Goal: Information Seeking & Learning: Learn about a topic

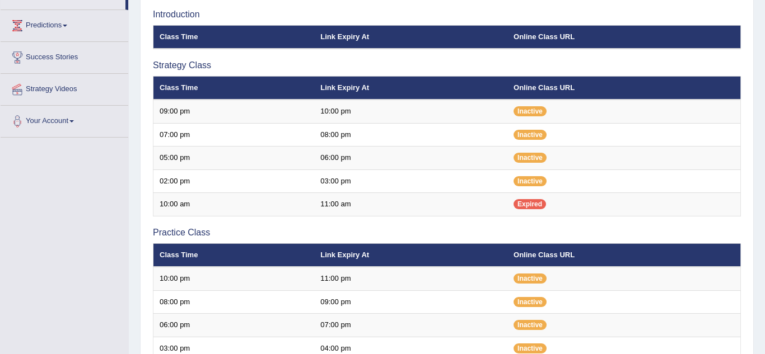
scroll to position [175, 0]
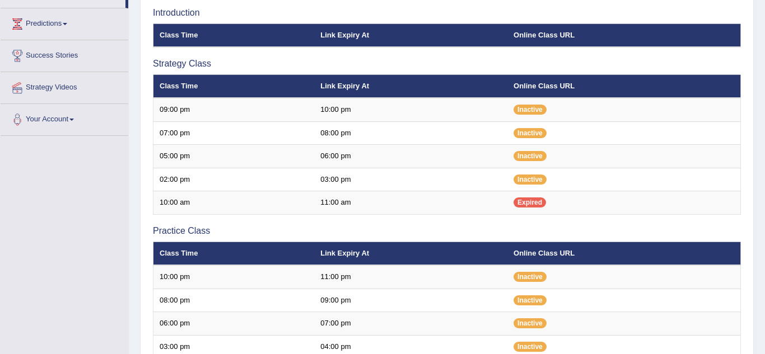
scroll to position [175, 0]
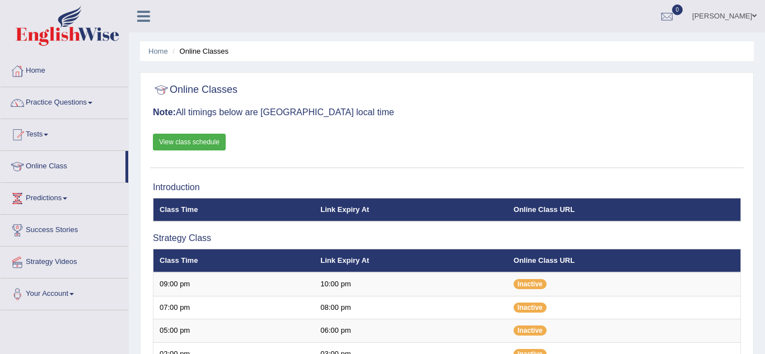
click at [46, 99] on link "Practice Questions" at bounding box center [65, 101] width 128 height 28
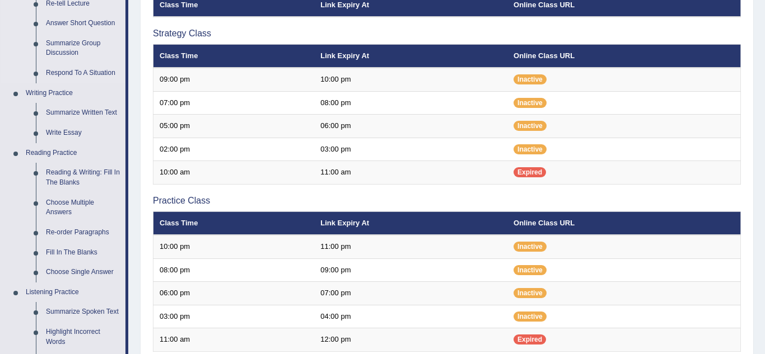
scroll to position [212, 0]
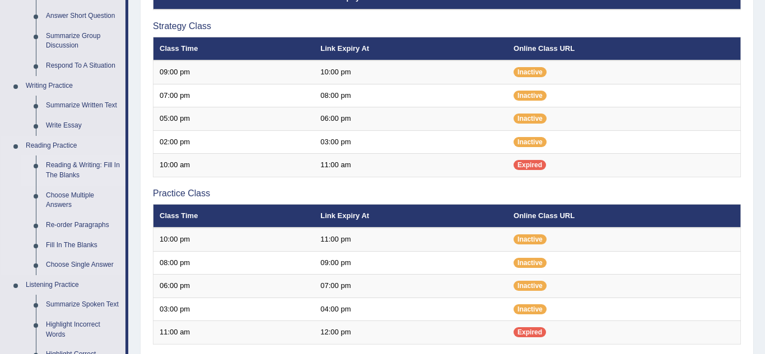
click at [67, 168] on link "Reading & Writing: Fill In The Blanks" at bounding box center [83, 171] width 85 height 30
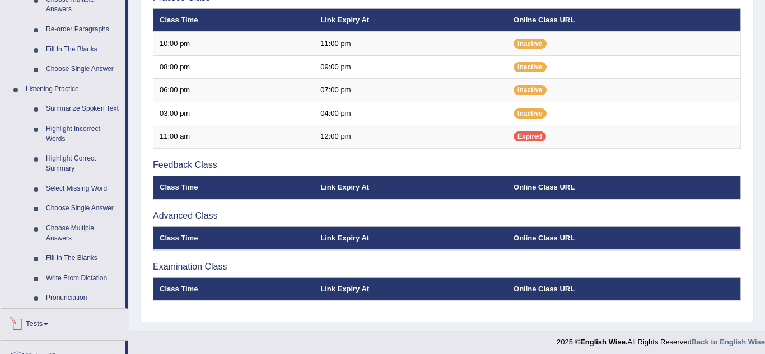
scroll to position [550, 0]
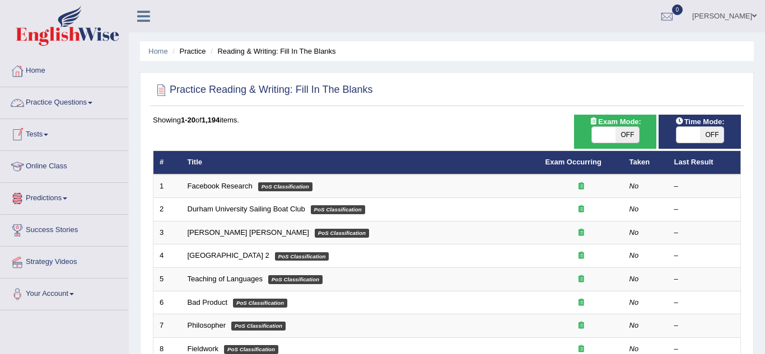
click at [20, 96] on div at bounding box center [17, 103] width 17 height 17
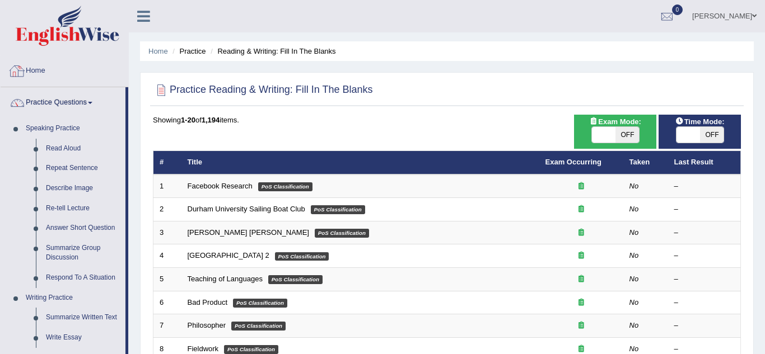
click at [41, 65] on link "Home" at bounding box center [65, 69] width 128 height 28
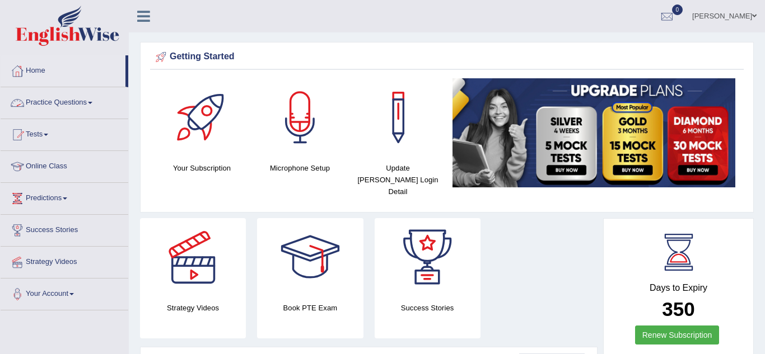
click at [57, 106] on link "Practice Questions" at bounding box center [65, 101] width 128 height 28
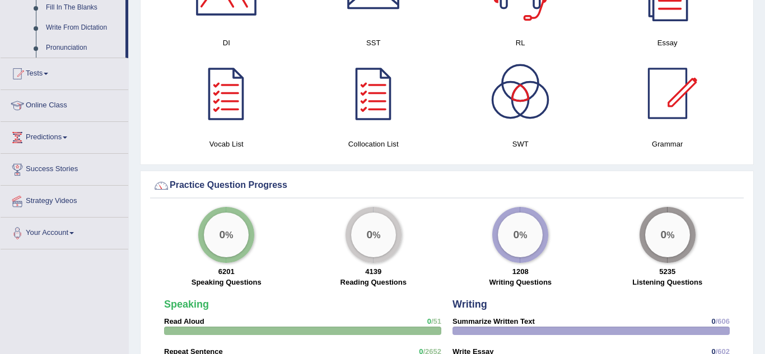
scroll to position [659, 0]
click at [50, 109] on link "Online Class" at bounding box center [65, 104] width 128 height 28
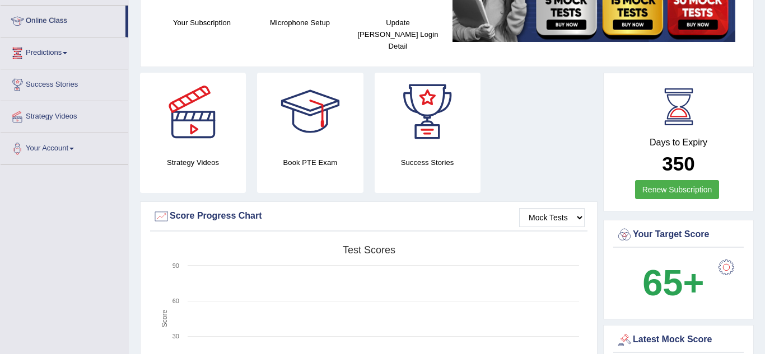
scroll to position [124, 0]
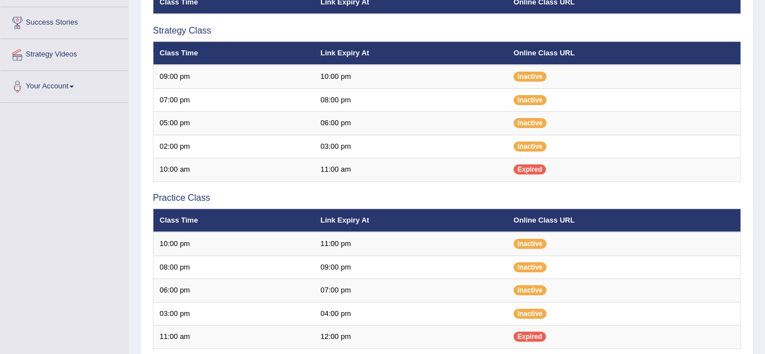
scroll to position [208, 0]
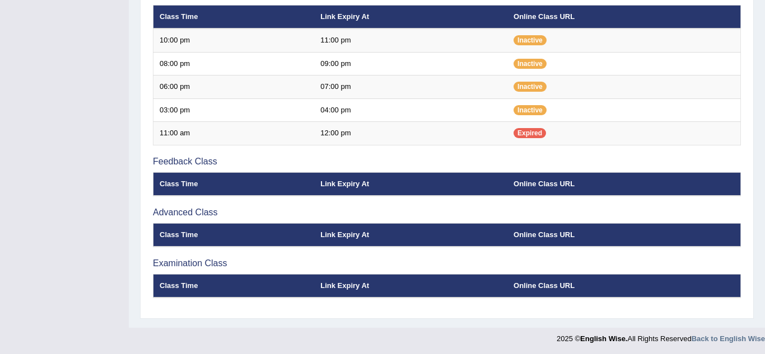
scroll to position [413, 0]
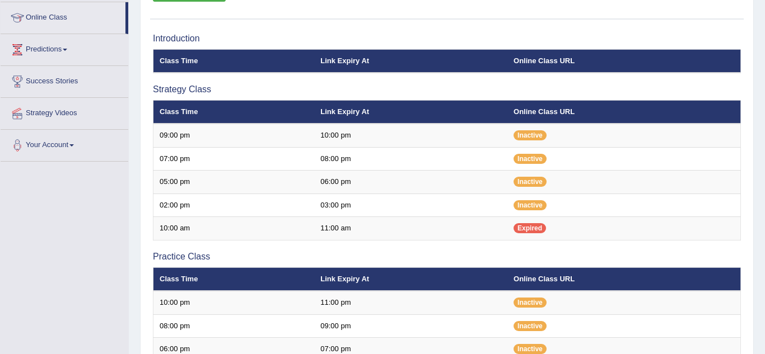
scroll to position [190, 0]
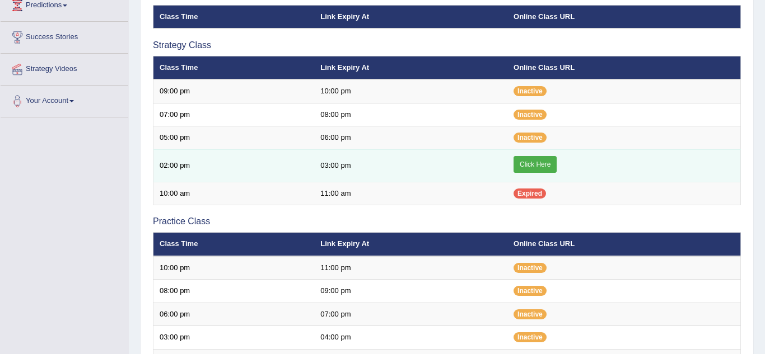
click at [526, 158] on link "Click Here" at bounding box center [534, 164] width 43 height 17
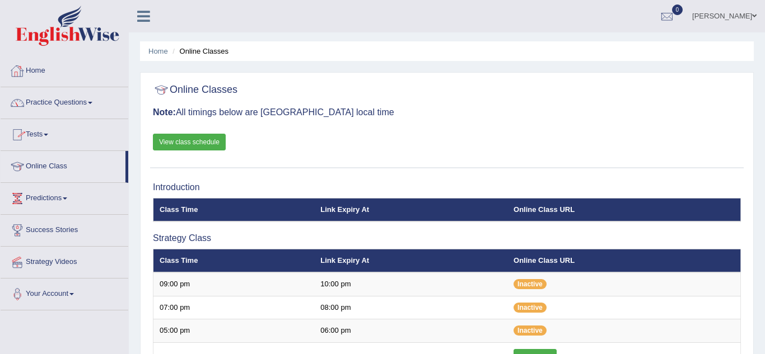
click at [77, 78] on link "Home" at bounding box center [65, 69] width 128 height 28
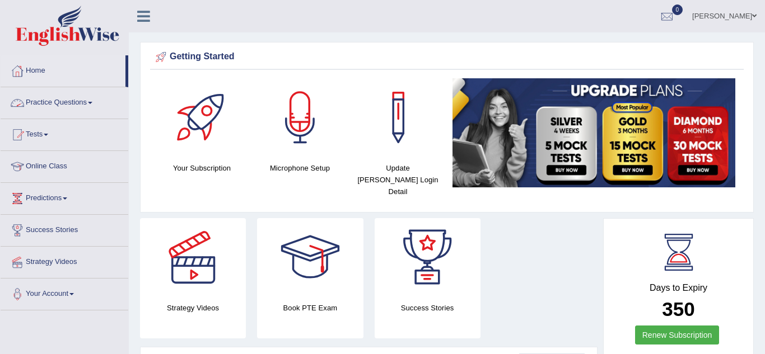
click at [77, 103] on link "Practice Questions" at bounding box center [65, 101] width 128 height 28
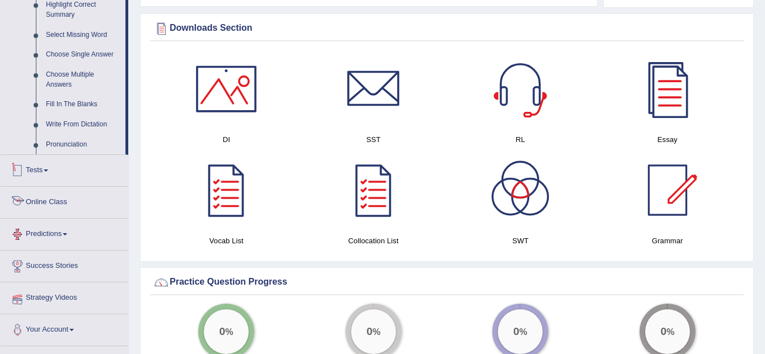
scroll to position [617, 0]
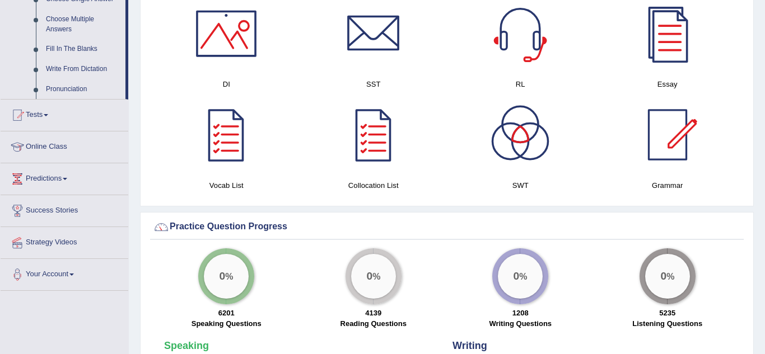
click at [64, 144] on link "Online Class" at bounding box center [65, 146] width 128 height 28
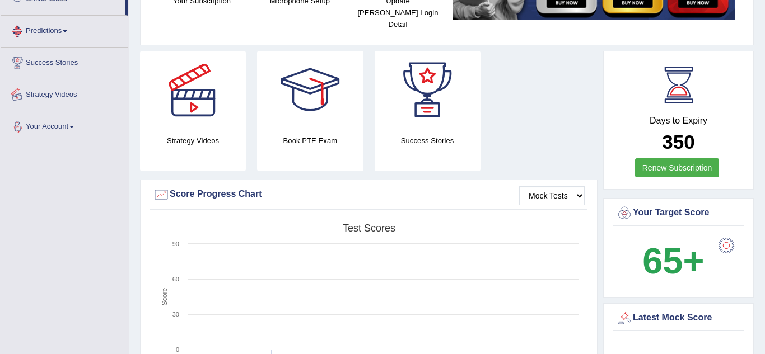
scroll to position [139, 0]
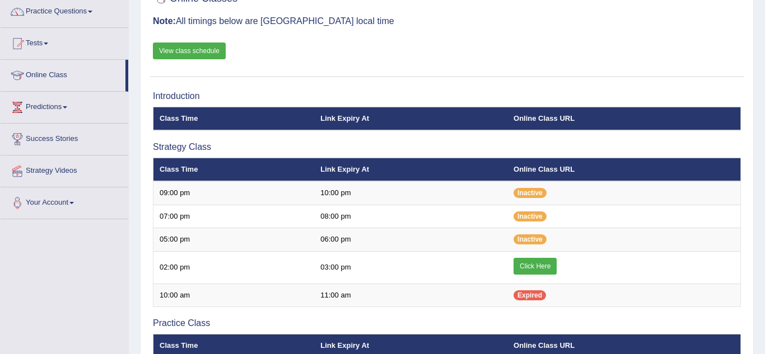
scroll to position [95, 0]
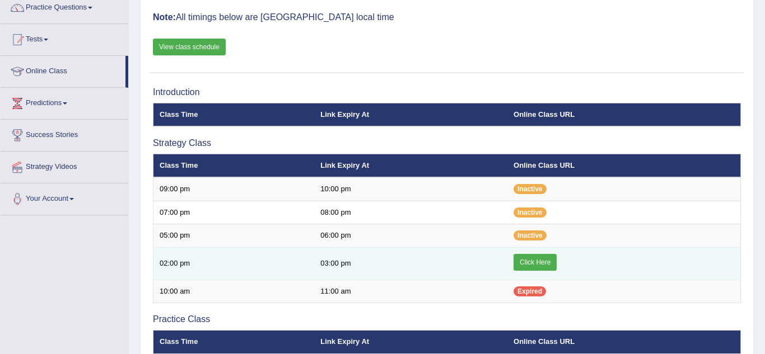
click at [523, 258] on link "Click Here" at bounding box center [534, 262] width 43 height 17
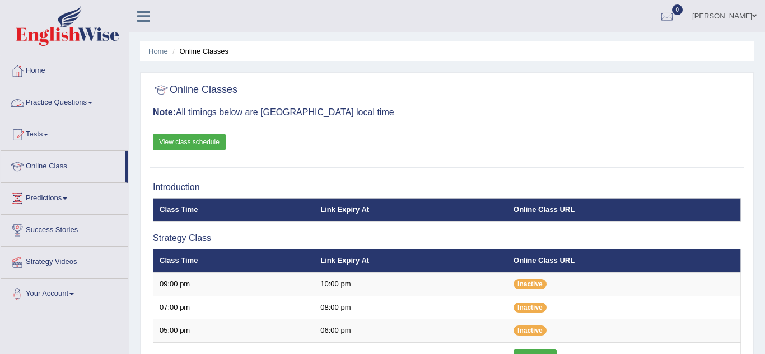
click at [67, 100] on link "Practice Questions" at bounding box center [65, 101] width 128 height 28
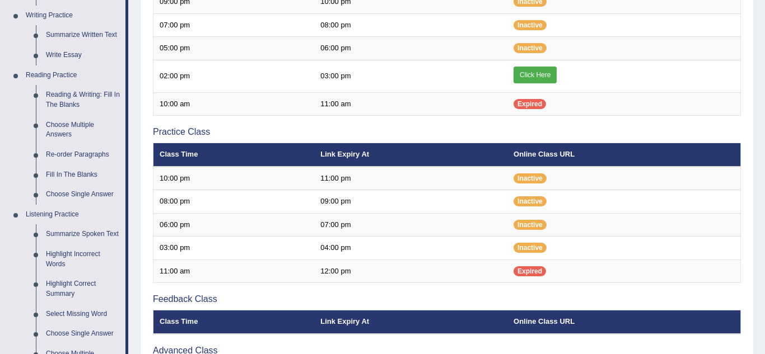
scroll to position [282, 0]
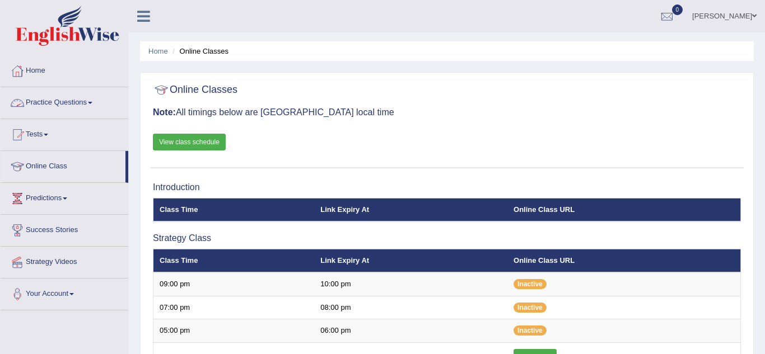
click at [67, 100] on link "Practice Questions" at bounding box center [65, 101] width 128 height 28
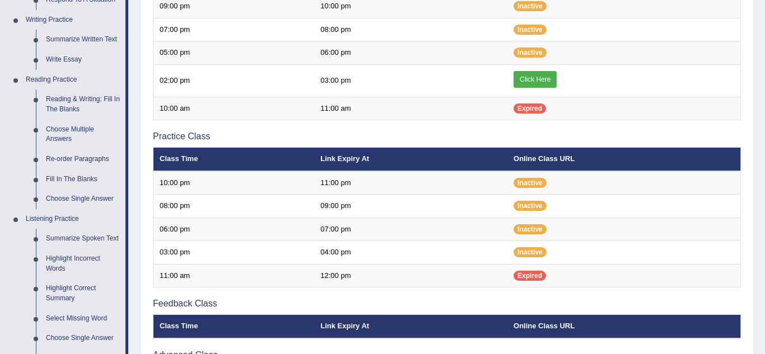
scroll to position [279, 0]
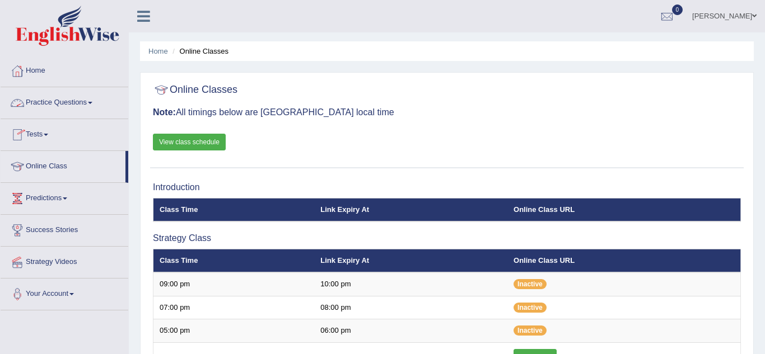
click at [57, 106] on link "Practice Questions" at bounding box center [65, 101] width 128 height 28
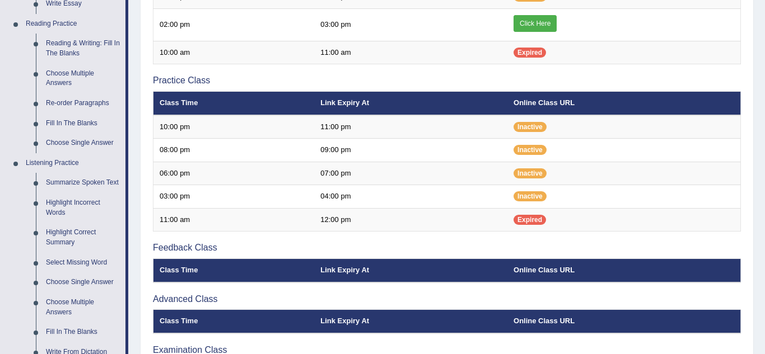
scroll to position [335, 0]
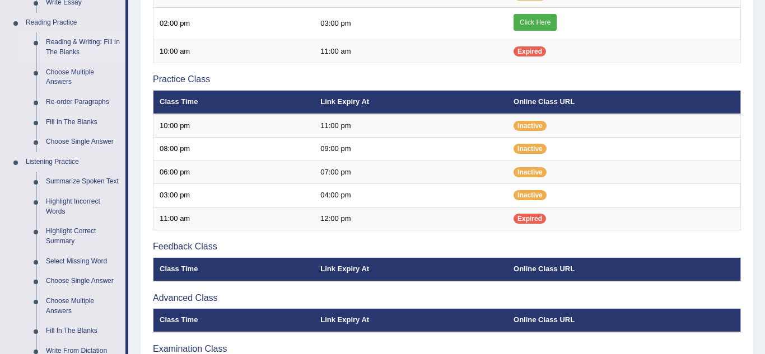
click at [62, 46] on link "Reading & Writing: Fill In The Blanks" at bounding box center [83, 47] width 85 height 30
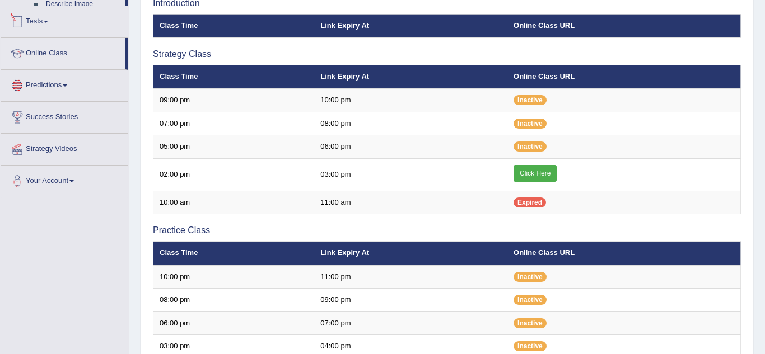
scroll to position [217, 0]
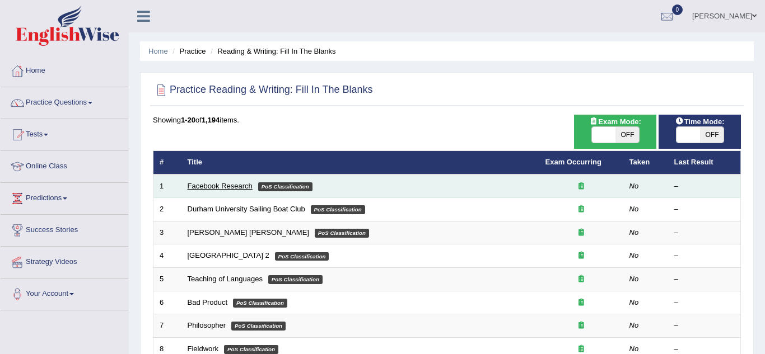
click at [211, 183] on link "Facebook Research" at bounding box center [220, 186] width 65 height 8
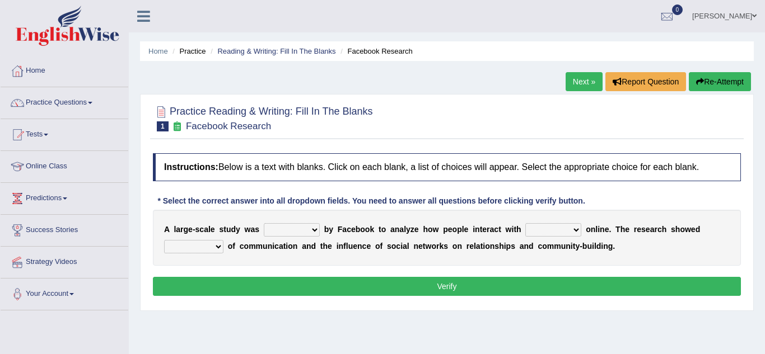
click at [286, 230] on select "surveyed had asked made" at bounding box center [292, 229] width 56 height 13
select select "made"
click at [264, 223] on select "surveyed had asked made" at bounding box center [292, 229] width 56 height 13
click at [535, 232] on select "together all each other another" at bounding box center [553, 229] width 56 height 13
click at [223, 240] on select "advantages standards fellowships patterns" at bounding box center [193, 246] width 59 height 13
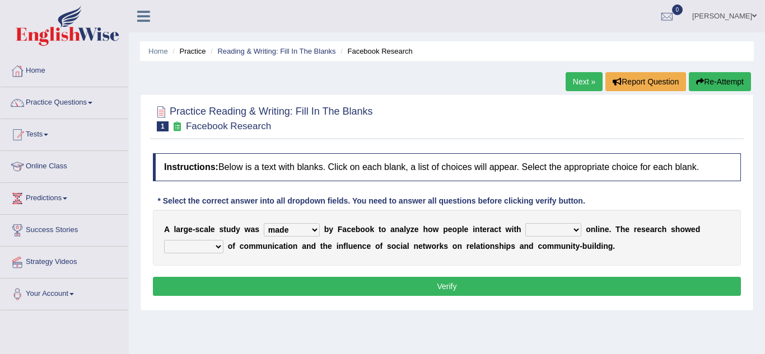
click at [525, 234] on select "together all each other another" at bounding box center [553, 229] width 56 height 13
select select "all"
click at [525, 223] on select "together all each other another" at bounding box center [553, 229] width 56 height 13
click at [223, 240] on select "advantages standards fellowships patterns" at bounding box center [193, 246] width 59 height 13
select select "patterns"
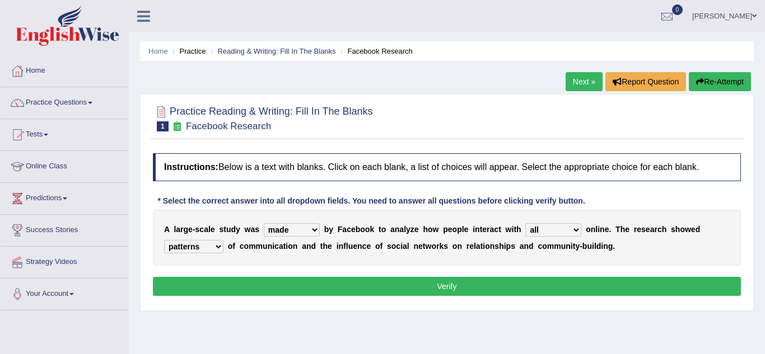
click at [223, 240] on select "advantages standards fellowships patterns" at bounding box center [193, 246] width 59 height 13
click at [452, 287] on button "Verify" at bounding box center [447, 286] width 588 height 19
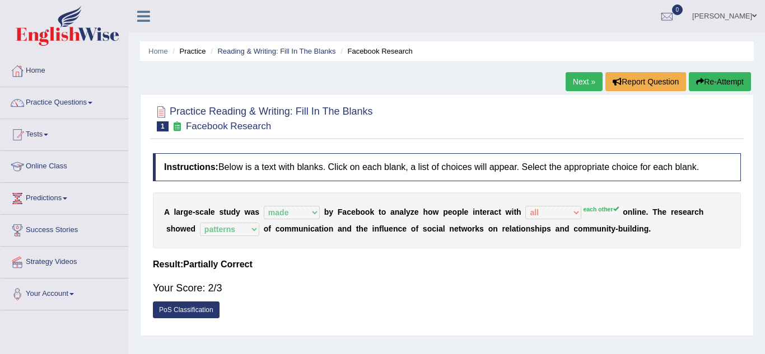
scroll to position [2, 0]
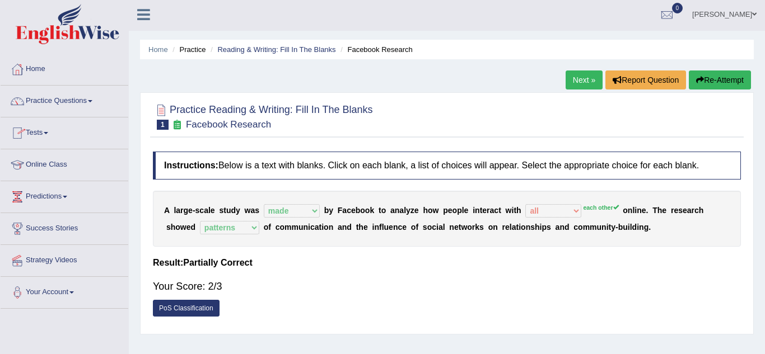
click at [586, 82] on link "Next »" at bounding box center [583, 80] width 37 height 19
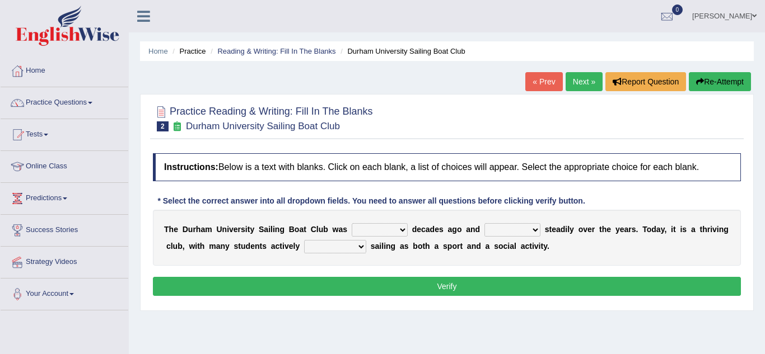
click at [373, 231] on select "found fund founded find" at bounding box center [380, 229] width 56 height 13
select select "found"
click at [352, 223] on select "found fund founded find" at bounding box center [380, 229] width 56 height 13
click at [484, 232] on select "grow growing has grown grown" at bounding box center [512, 229] width 56 height 13
select select "has grown"
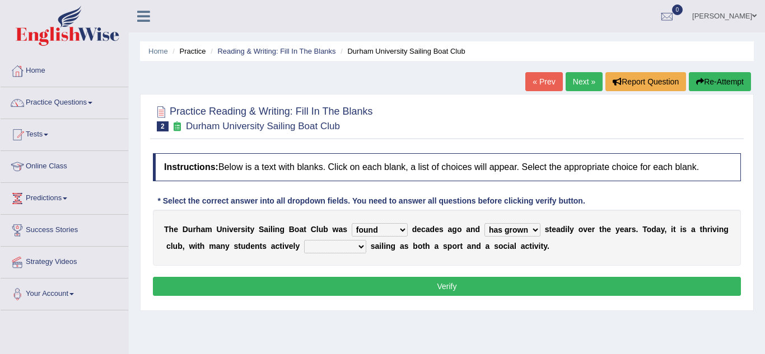
click at [484, 223] on select "grow growing has grown grown" at bounding box center [512, 229] width 56 height 13
click at [304, 245] on select "enjoy enjoyed are enjoying enjoying" at bounding box center [335, 246] width 62 height 13
select select "enjoyed"
click at [304, 240] on select "enjoy enjoyed are enjoying enjoying" at bounding box center [335, 246] width 62 height 13
click at [484, 224] on select "grow growing has grown grown" at bounding box center [512, 229] width 56 height 13
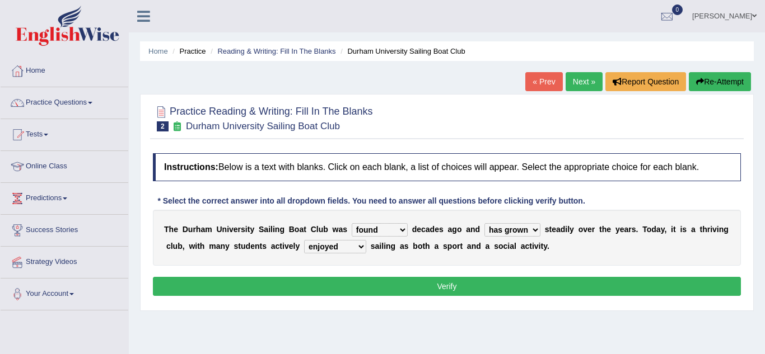
click at [485, 227] on select "grow growing has grown grown" at bounding box center [512, 229] width 56 height 13
click at [490, 230] on select "grow growing has grown grown" at bounding box center [512, 229] width 56 height 13
click at [484, 223] on select "grow growing has grown grown" at bounding box center [512, 229] width 56 height 13
click at [486, 227] on select "grow growing has grown grown" at bounding box center [512, 229] width 56 height 13
click at [484, 223] on select "grow growing has grown grown" at bounding box center [512, 229] width 56 height 13
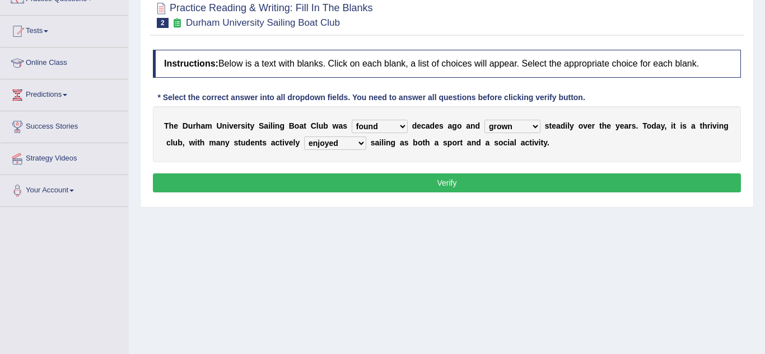
scroll to position [106, 0]
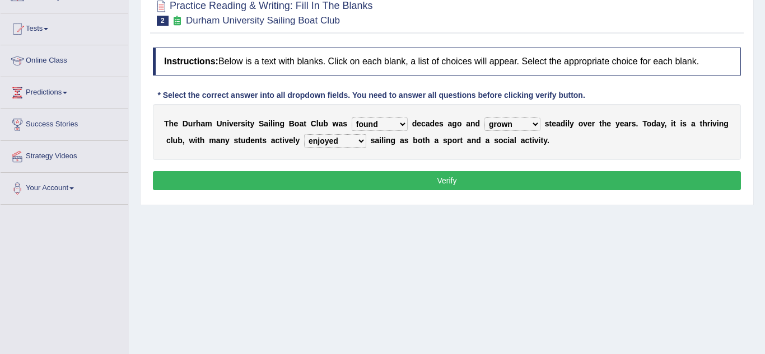
click at [492, 126] on select "grow growing has grown grown" at bounding box center [512, 124] width 56 height 13
click at [484, 118] on select "grow growing has grown grown" at bounding box center [512, 124] width 56 height 13
click at [500, 122] on select "grow growing has grown grown" at bounding box center [512, 124] width 56 height 13
select select "grown"
click at [484, 118] on select "grow growing has grown grown" at bounding box center [512, 124] width 56 height 13
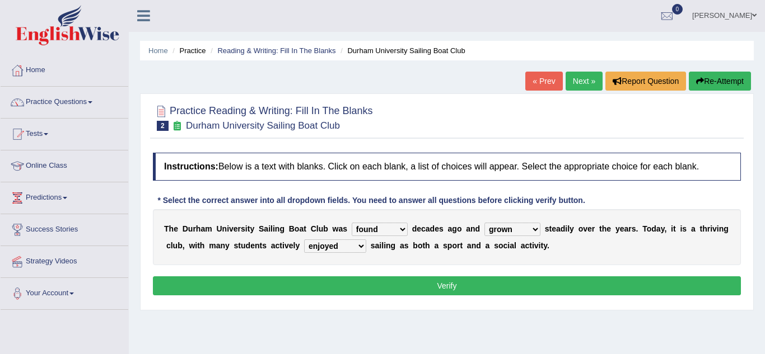
scroll to position [0, 0]
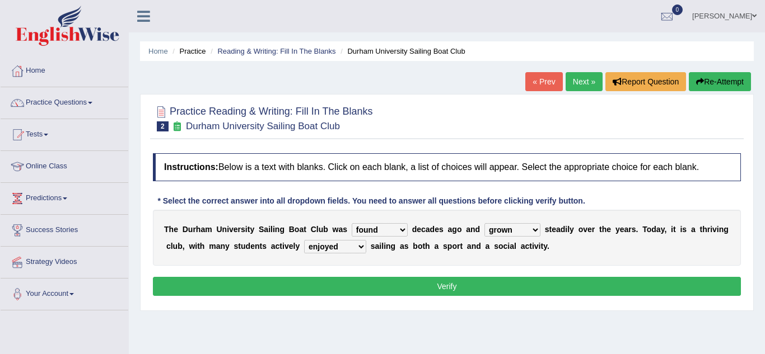
click at [319, 244] on select "enjoy enjoyed are enjoying enjoying" at bounding box center [335, 246] width 62 height 13
click at [304, 240] on select "enjoy enjoyed are enjoying enjoying" at bounding box center [335, 246] width 62 height 13
click at [304, 244] on select "enjoy enjoyed are enjoying enjoying" at bounding box center [335, 246] width 62 height 13
select select "are enjoying"
click at [304, 240] on select "enjoy enjoyed are enjoying enjoying" at bounding box center [335, 246] width 62 height 13
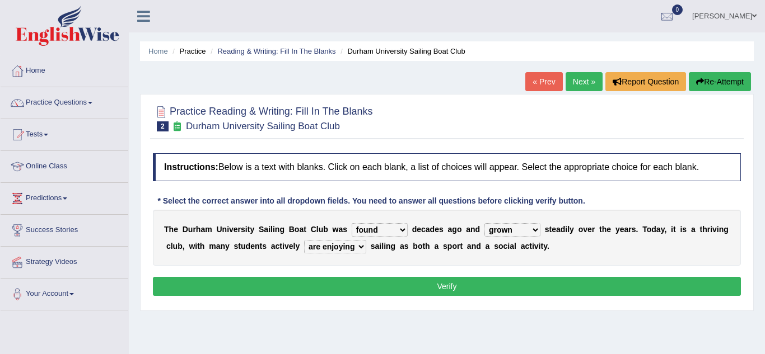
click at [218, 272] on div "Instructions: Below is a text with blanks. Click on each blank, a list of choic…" at bounding box center [446, 226] width 593 height 157
click at [360, 233] on select "found fund founded find" at bounding box center [380, 229] width 56 height 13
select select "founded"
click at [352, 223] on select "found fund founded find" at bounding box center [380, 229] width 56 height 13
click at [375, 282] on button "Verify" at bounding box center [447, 286] width 588 height 19
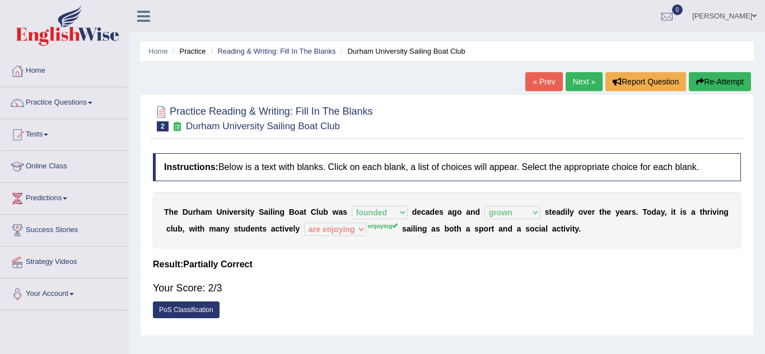
click at [580, 80] on link "Next »" at bounding box center [583, 81] width 37 height 19
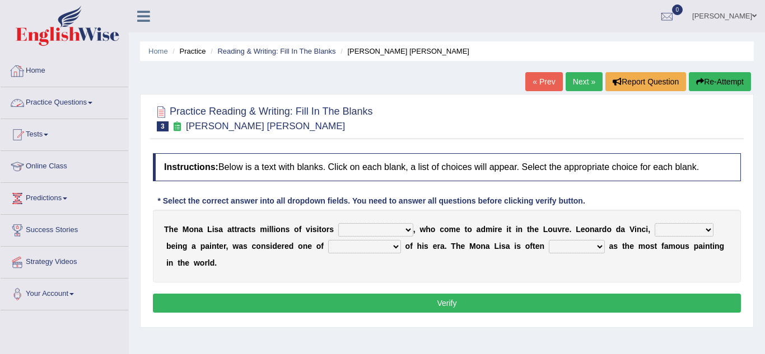
click at [42, 100] on link "Practice Questions" at bounding box center [65, 101] width 128 height 28
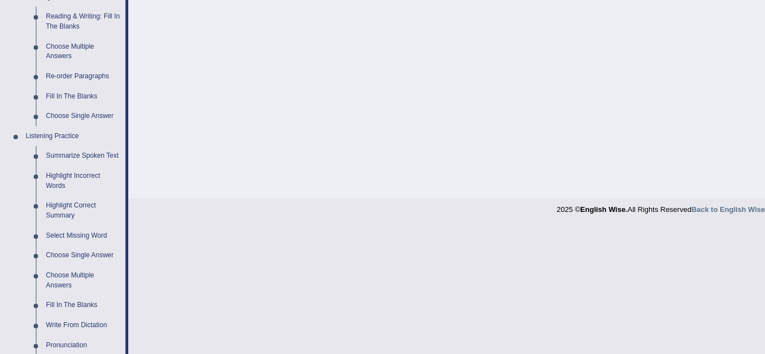
scroll to position [363, 0]
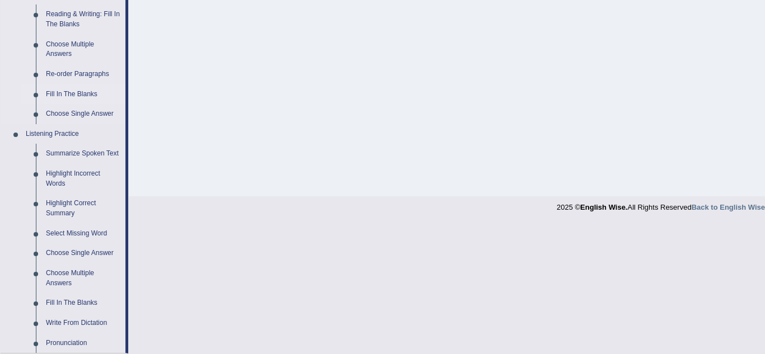
click at [90, 93] on link "Fill In The Blanks" at bounding box center [83, 95] width 85 height 20
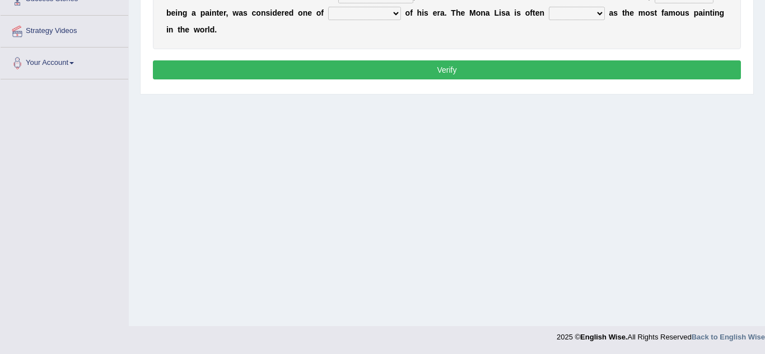
scroll to position [171, 0]
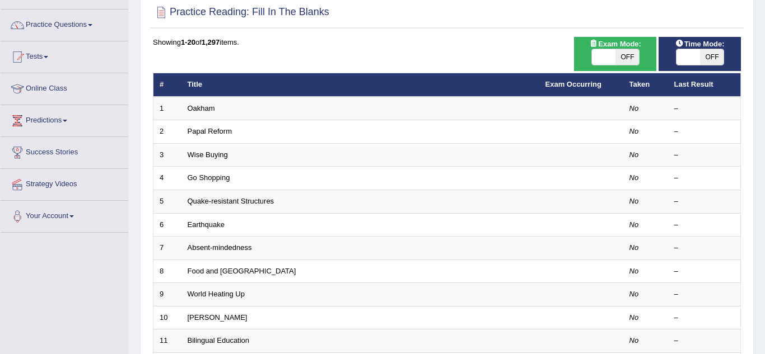
scroll to position [86, 0]
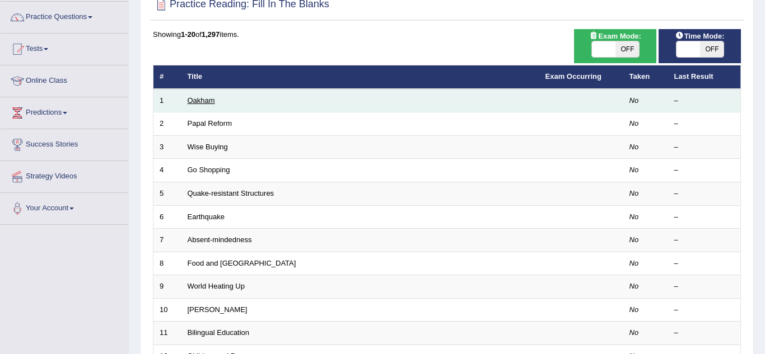
click at [203, 96] on link "Oakham" at bounding box center [201, 100] width 27 height 8
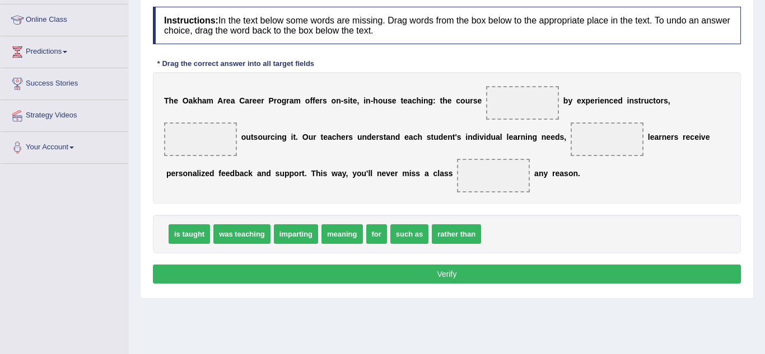
scroll to position [158, 0]
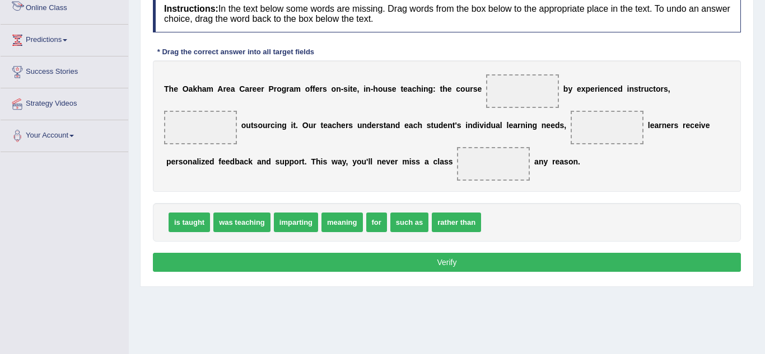
drag, startPoint x: 187, startPoint y: 219, endPoint x: 21, endPoint y: -1, distance: 275.8
drag, startPoint x: 183, startPoint y: 222, endPoint x: 258, endPoint y: 136, distance: 113.5
click at [174, 226] on span "is taught" at bounding box center [188, 223] width 41 height 20
click at [236, 217] on span "was teaching" at bounding box center [241, 223] width 57 height 20
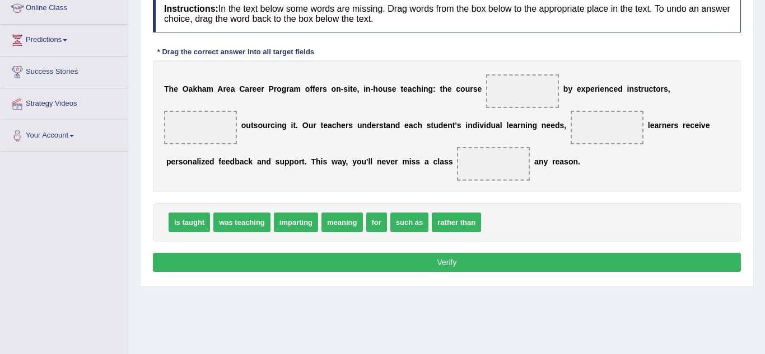
click at [503, 87] on span at bounding box center [522, 91] width 73 height 34
click at [444, 222] on span "rather than" at bounding box center [456, 223] width 49 height 20
click at [285, 220] on span "imparting" at bounding box center [296, 223] width 44 height 20
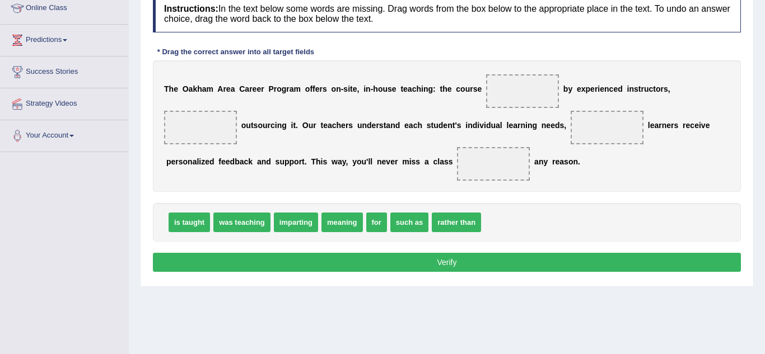
click at [285, 220] on span "imparting" at bounding box center [296, 223] width 44 height 20
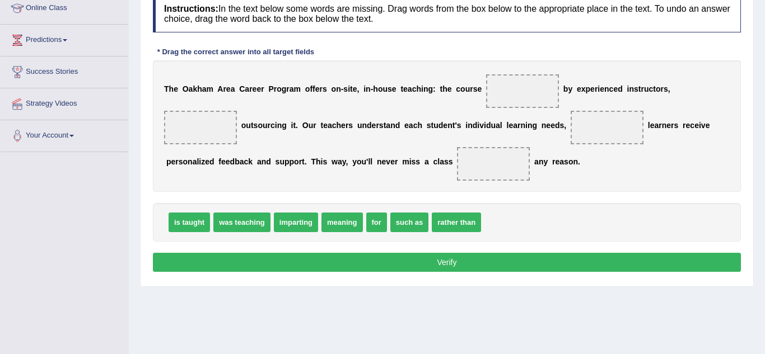
click at [285, 220] on span "imparting" at bounding box center [296, 223] width 44 height 20
drag, startPoint x: 393, startPoint y: 223, endPoint x: 643, endPoint y: 179, distance: 253.6
click at [643, 179] on div "T h e O a k h a m A r e a C a r e e r P r o g r a m o f f e r s o n - s i t e ,…" at bounding box center [447, 126] width 588 height 132
drag, startPoint x: 441, startPoint y: 226, endPoint x: 435, endPoint y: 163, distance: 62.4
drag, startPoint x: 399, startPoint y: 223, endPoint x: 525, endPoint y: 120, distance: 162.8
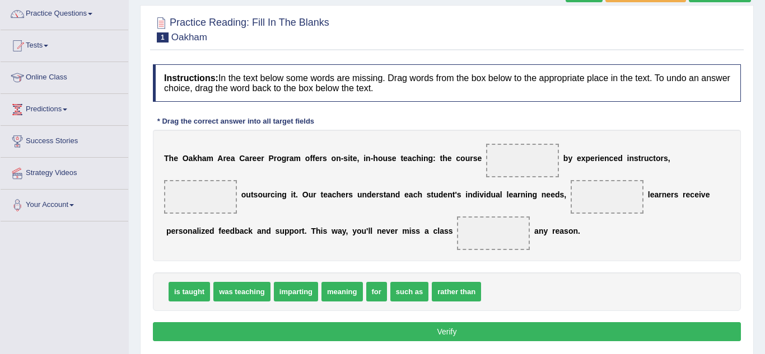
scroll to position [90, 0]
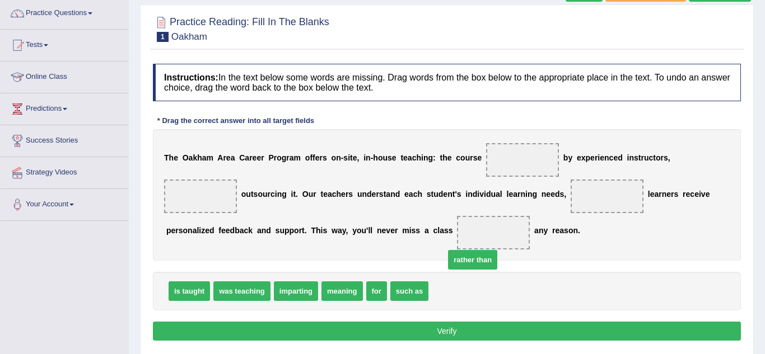
drag, startPoint x: 434, startPoint y: 291, endPoint x: 456, endPoint y: 239, distance: 56.2
click at [456, 250] on span "rather than" at bounding box center [472, 260] width 49 height 20
drag, startPoint x: 438, startPoint y: 293, endPoint x: 502, endPoint y: 167, distance: 140.9
drag, startPoint x: 500, startPoint y: 158, endPoint x: 446, endPoint y: 284, distance: 137.7
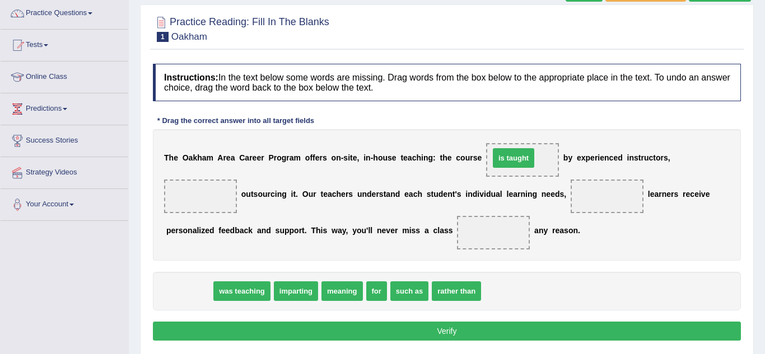
drag, startPoint x: 192, startPoint y: 293, endPoint x: 516, endPoint y: 161, distance: 349.7
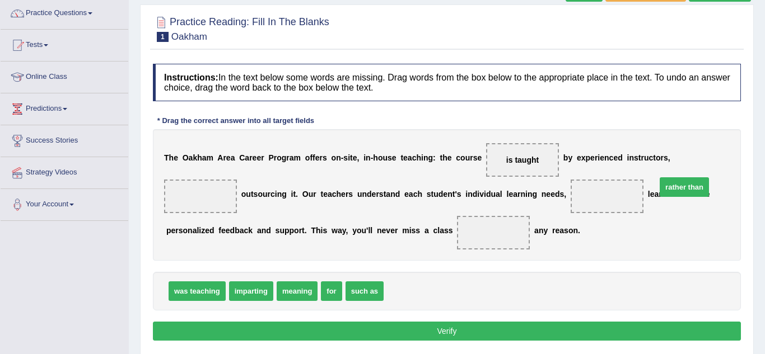
drag, startPoint x: 391, startPoint y: 287, endPoint x: 663, endPoint y: 174, distance: 294.8
click at [196, 289] on span "was teaching" at bounding box center [196, 292] width 57 height 20
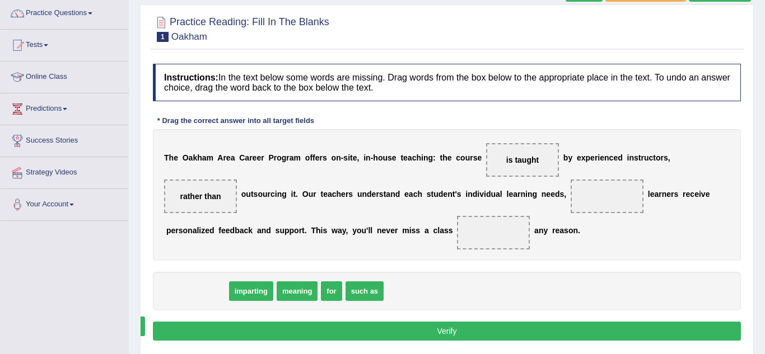
drag, startPoint x: 196, startPoint y: 289, endPoint x: 114, endPoint y: 325, distance: 89.2
click at [114, 325] on div "Toggle navigation Home Practice Questions Speaking Practice Read Aloud Repeat S…" at bounding box center [382, 201] width 765 height 582
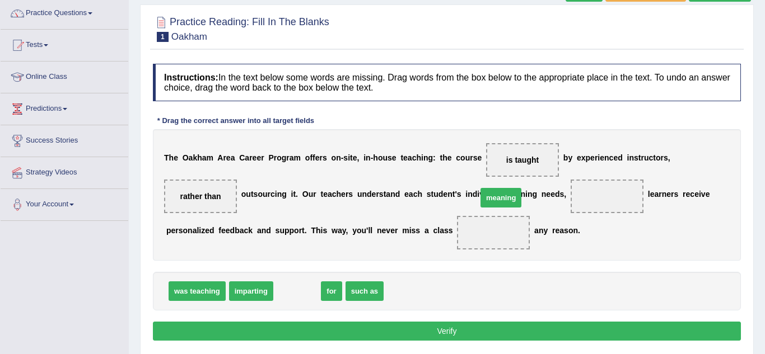
drag, startPoint x: 294, startPoint y: 293, endPoint x: 498, endPoint y: 200, distance: 224.2
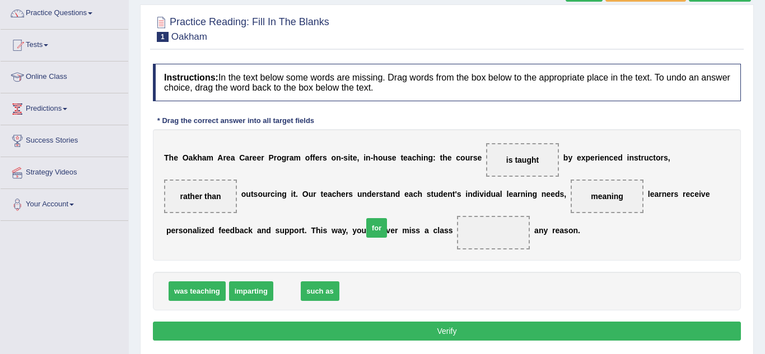
drag, startPoint x: 279, startPoint y: 292, endPoint x: 368, endPoint y: 230, distance: 108.9
click at [443, 331] on button "Verify" at bounding box center [447, 331] width 588 height 19
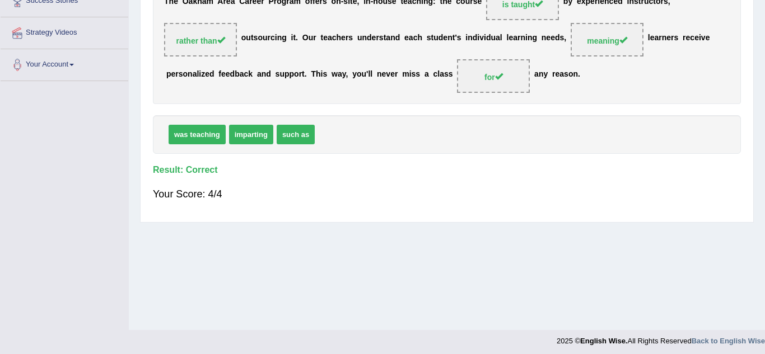
scroll to position [0, 0]
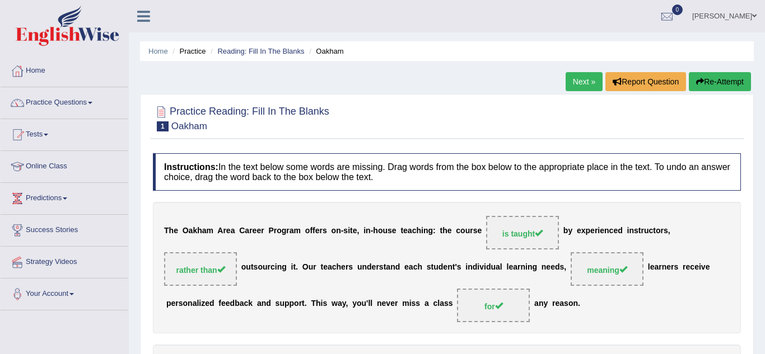
click at [578, 77] on link "Next »" at bounding box center [583, 81] width 37 height 19
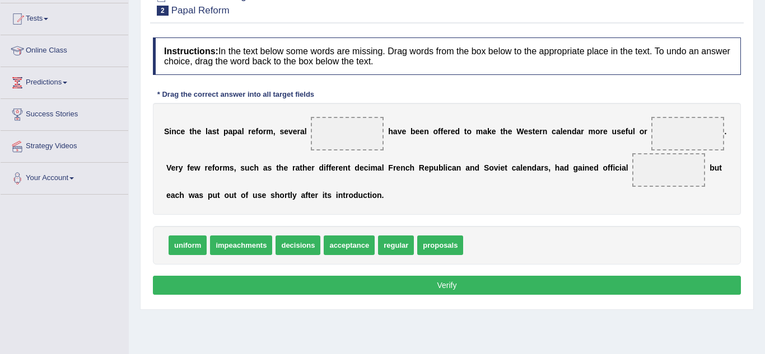
scroll to position [117, 0]
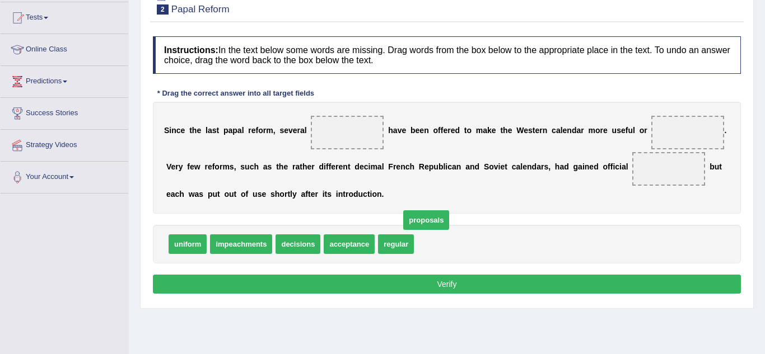
drag, startPoint x: 430, startPoint y: 245, endPoint x: 400, endPoint y: 193, distance: 59.9
click at [403, 210] on span "proposals" at bounding box center [426, 220] width 46 height 20
drag, startPoint x: 431, startPoint y: 244, endPoint x: 380, endPoint y: 178, distance: 83.8
click at [398, 199] on span "proposals" at bounding box center [421, 209] width 46 height 20
drag, startPoint x: 429, startPoint y: 244, endPoint x: 346, endPoint y: 131, distance: 139.7
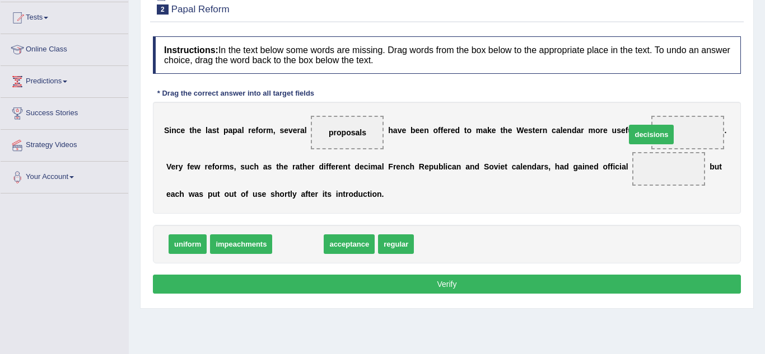
drag, startPoint x: 297, startPoint y: 243, endPoint x: 649, endPoint y: 134, distance: 369.2
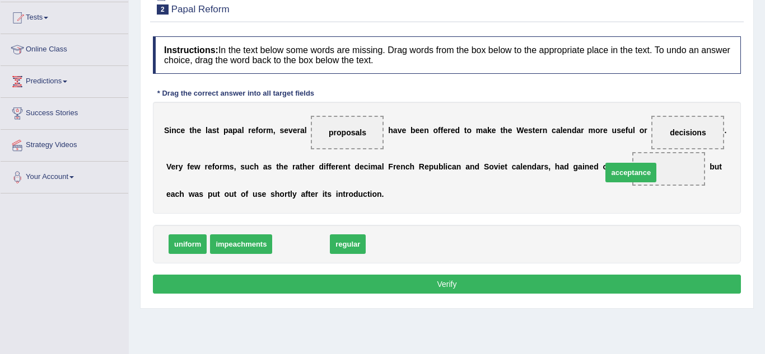
drag, startPoint x: 295, startPoint y: 242, endPoint x: 624, endPoint y: 170, distance: 336.4
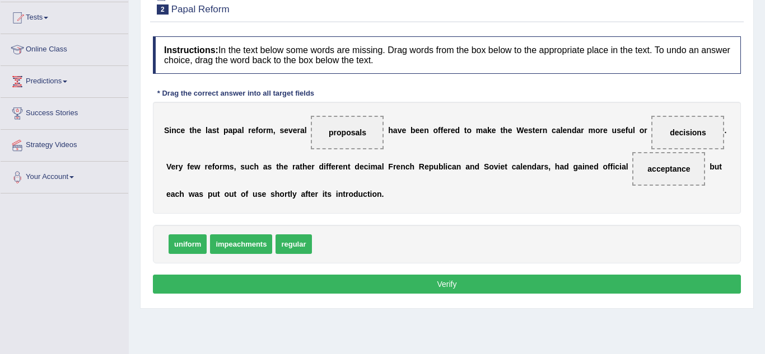
click at [452, 285] on button "Verify" at bounding box center [447, 284] width 588 height 19
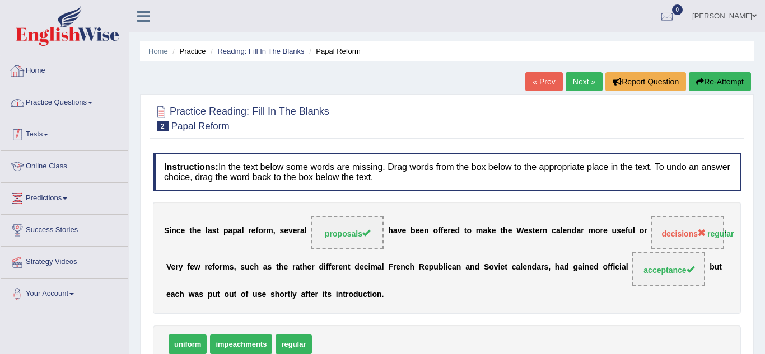
scroll to position [2, 0]
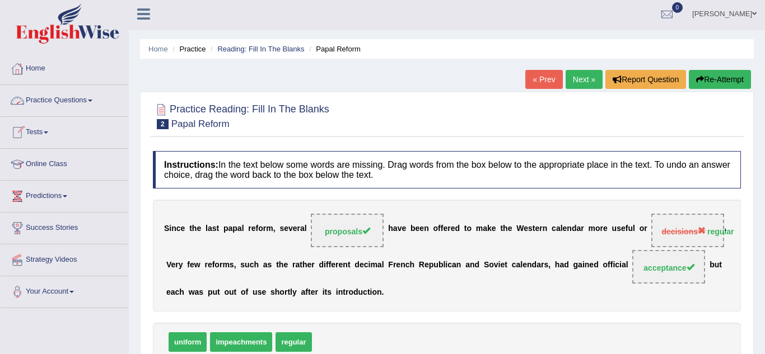
click at [62, 92] on link "Practice Questions" at bounding box center [65, 99] width 128 height 28
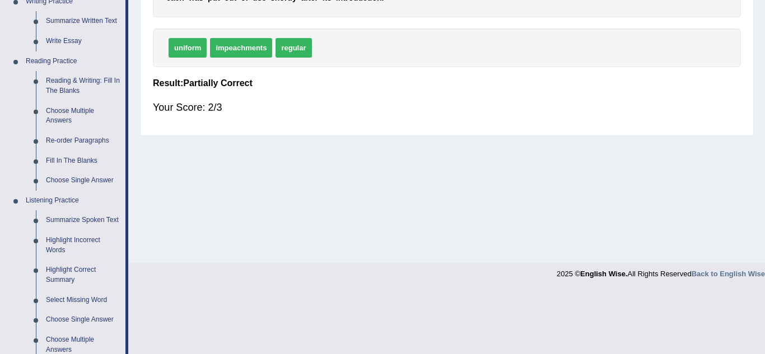
scroll to position [299, 0]
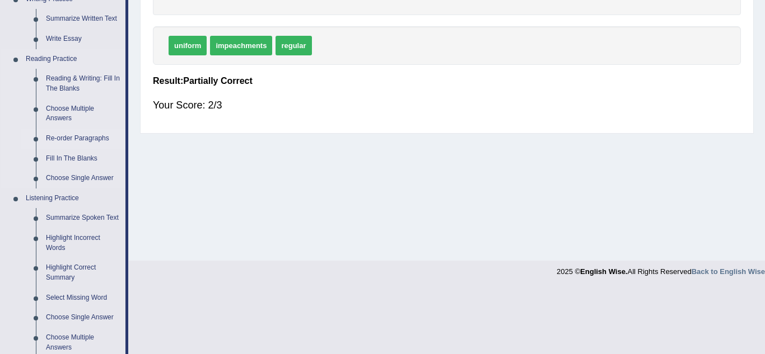
click at [77, 140] on link "Re-order Paragraphs" at bounding box center [83, 139] width 85 height 20
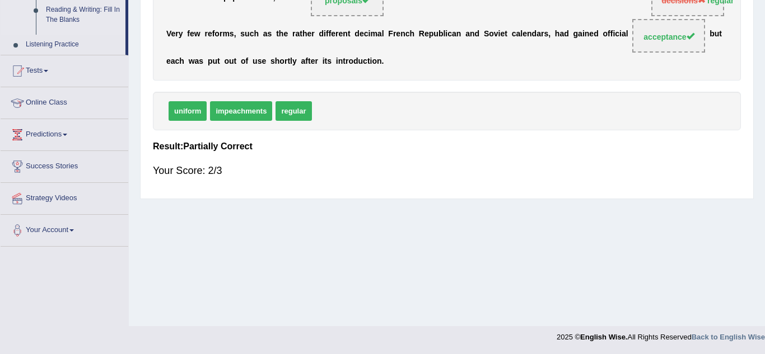
scroll to position [125, 0]
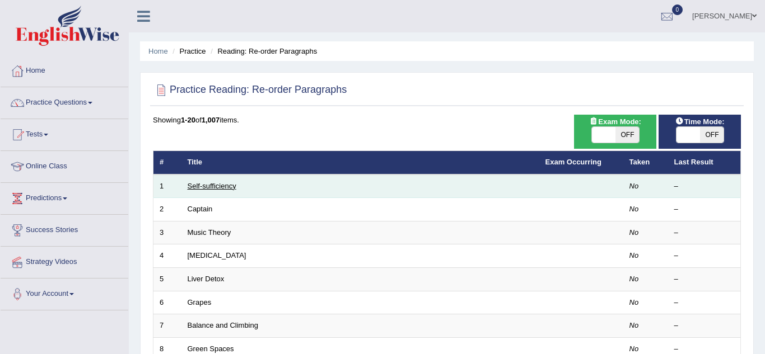
click at [198, 188] on link "Self-sufficiency" at bounding box center [212, 186] width 49 height 8
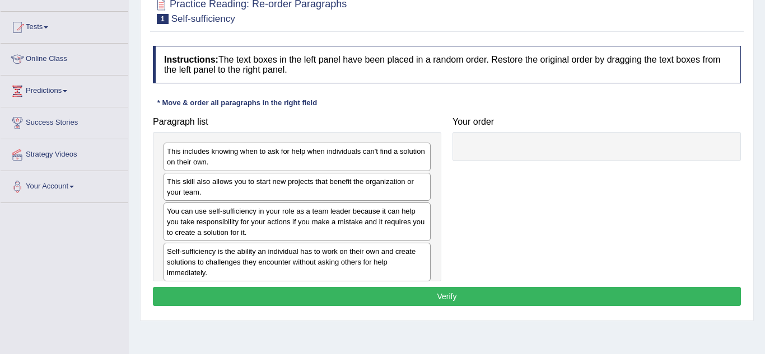
scroll to position [104, 0]
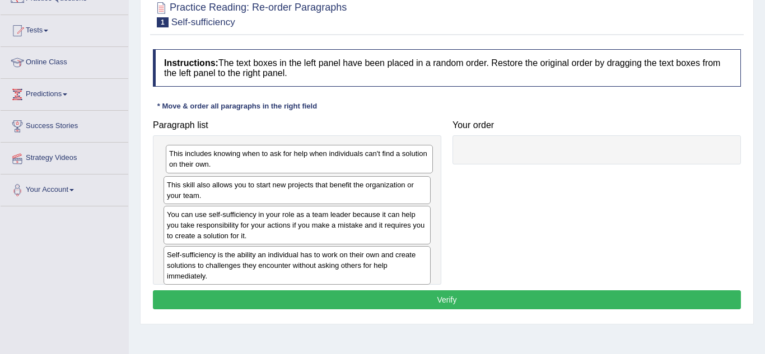
drag, startPoint x: 223, startPoint y: 161, endPoint x: 422, endPoint y: 138, distance: 199.5
click at [422, 145] on div "This includes knowing when to ask for help when individuals can't find a soluti…" at bounding box center [299, 159] width 267 height 28
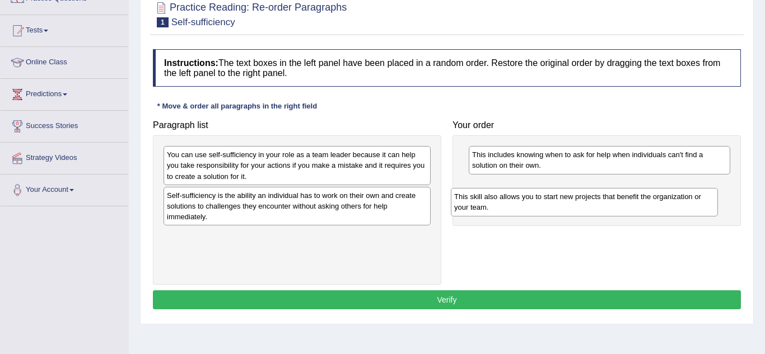
drag, startPoint x: 358, startPoint y: 162, endPoint x: 652, endPoint y: 200, distance: 296.9
click at [652, 200] on div "This skill also allows you to start new projects that benefit the organization …" at bounding box center [584, 202] width 267 height 28
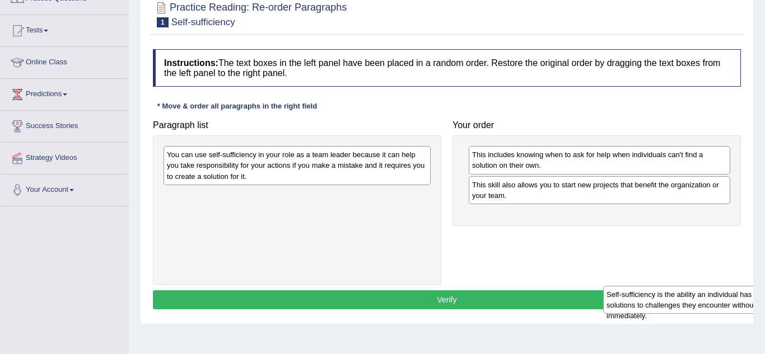
drag, startPoint x: 319, startPoint y: 204, endPoint x: 758, endPoint y: 302, distance: 450.3
click at [758, 302] on div "Home Practice Reading: Re-order Paragraphs Self-sufficiency Next » Report Quest…" at bounding box center [447, 176] width 636 height 560
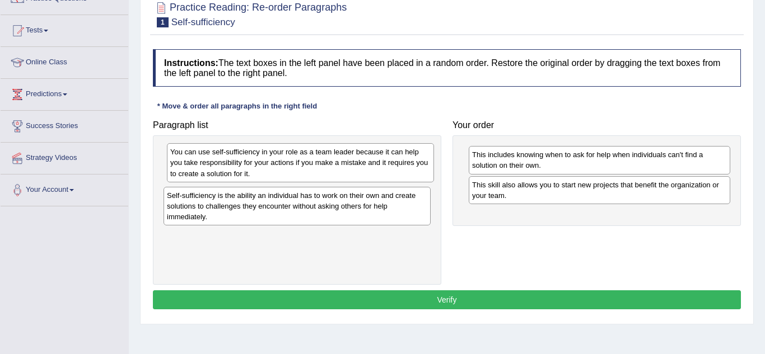
drag, startPoint x: 251, startPoint y: 168, endPoint x: 268, endPoint y: 165, distance: 16.6
click at [268, 165] on div "You can use self-sufficiency in your role as a team leader because it can help …" at bounding box center [300, 162] width 267 height 39
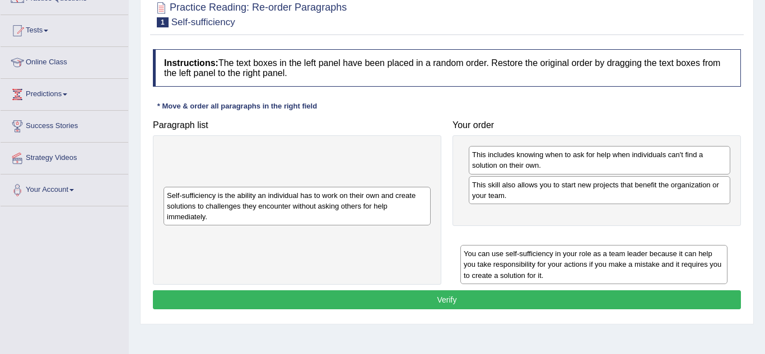
drag, startPoint x: 279, startPoint y: 163, endPoint x: 576, endPoint y: 262, distance: 312.6
click at [576, 262] on div "You can use self-sufficiency in your role as a team leader because it can help …" at bounding box center [593, 264] width 267 height 39
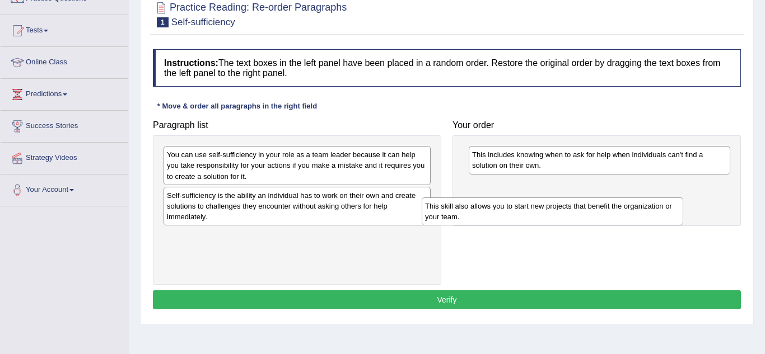
drag, startPoint x: 575, startPoint y: 195, endPoint x: 498, endPoint y: 228, distance: 84.8
click at [498, 226] on div "This skill also allows you to start new projects that benefit the organization …" at bounding box center [552, 212] width 261 height 28
drag, startPoint x: 526, startPoint y: 187, endPoint x: 478, endPoint y: 211, distance: 53.3
click at [478, 211] on div "This skill also allows you to start new projects that benefit the organization …" at bounding box center [552, 214] width 261 height 28
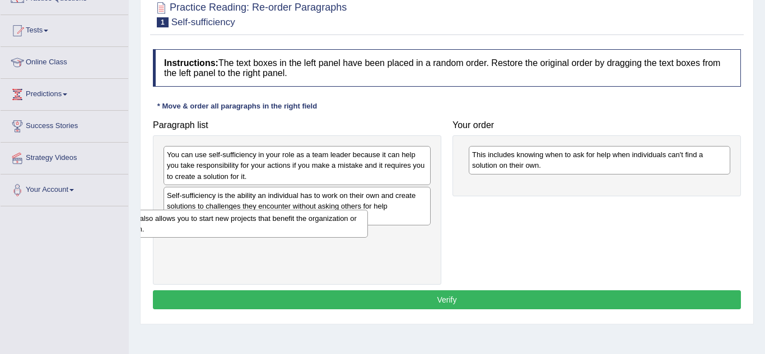
drag, startPoint x: 543, startPoint y: 196, endPoint x: 184, endPoint y: 230, distance: 360.9
click at [184, 230] on div "This skill also allows you to start new projects that benefit the organization …" at bounding box center [236, 224] width 261 height 28
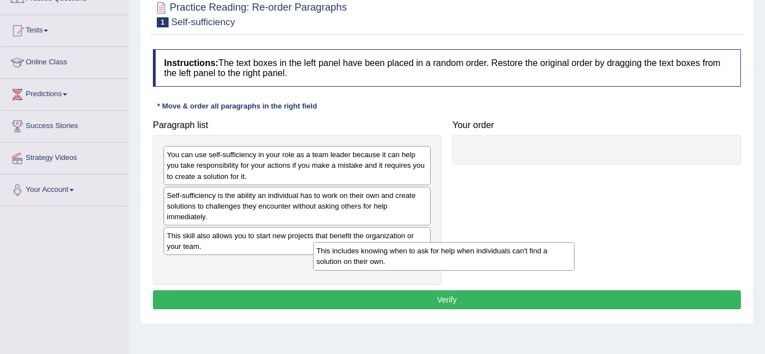
drag, startPoint x: 547, startPoint y: 164, endPoint x: 390, endPoint y: 262, distance: 185.3
click at [390, 262] on div "This includes knowing when to ask for help when individuals can't find a soluti…" at bounding box center [443, 256] width 261 height 28
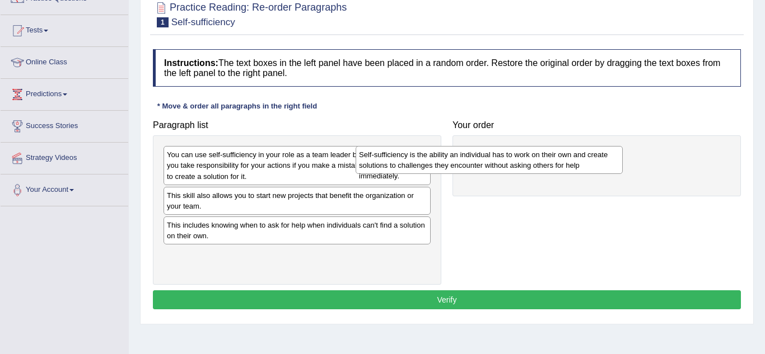
drag, startPoint x: 275, startPoint y: 204, endPoint x: 479, endPoint y: 160, distance: 207.8
click at [479, 160] on div "Self-sufficiency is the ability an individual has to work on their own and crea…" at bounding box center [488, 160] width 267 height 28
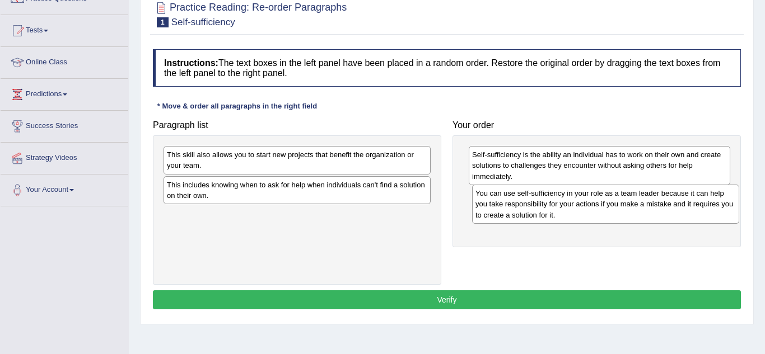
drag, startPoint x: 207, startPoint y: 159, endPoint x: 515, endPoint y: 198, distance: 310.9
click at [515, 198] on div "You can use self-sufficiency in your role as a team leader because it can help …" at bounding box center [605, 204] width 267 height 39
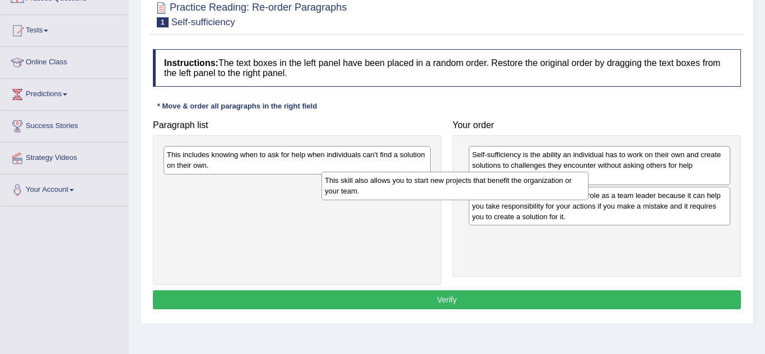
drag, startPoint x: 265, startPoint y: 166, endPoint x: 423, endPoint y: 191, distance: 159.9
click at [423, 191] on div "This skill also allows you to start new projects that benefit the organization …" at bounding box center [454, 186] width 267 height 28
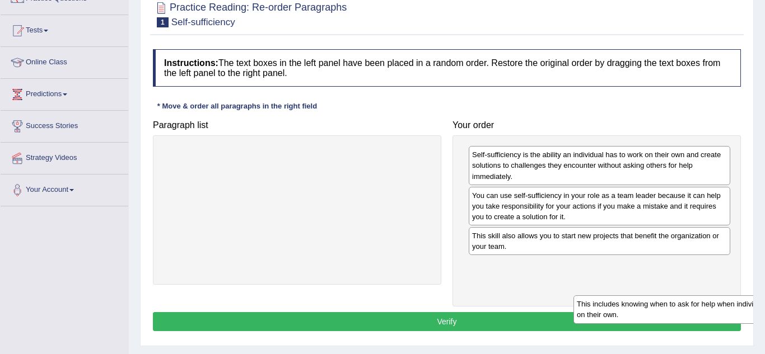
drag, startPoint x: 227, startPoint y: 157, endPoint x: 634, endPoint y: 306, distance: 433.9
click at [634, 306] on div "This includes knowing when to ask for help when individuals can't find a soluti…" at bounding box center [706, 310] width 267 height 28
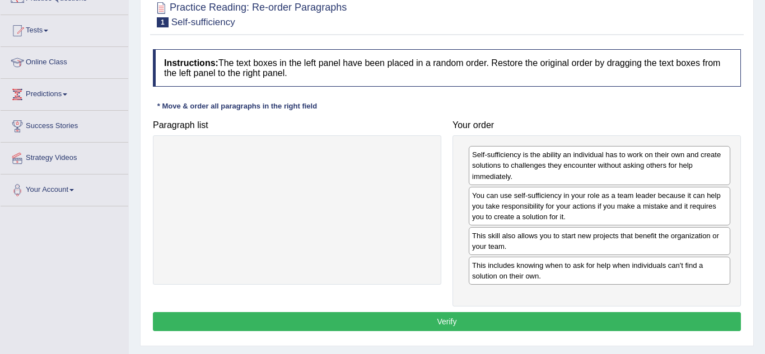
click at [545, 321] on button "Verify" at bounding box center [447, 321] width 588 height 19
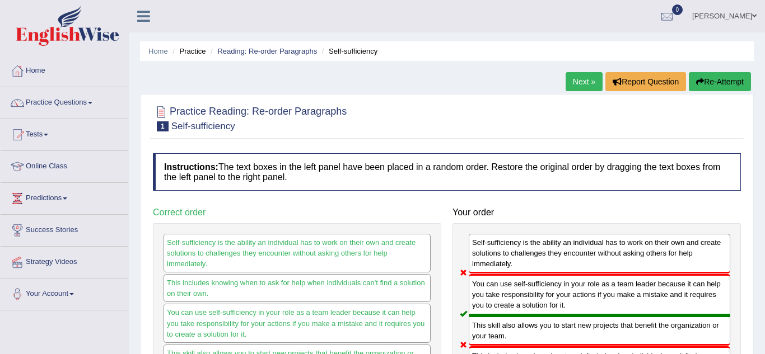
scroll to position [1, 0]
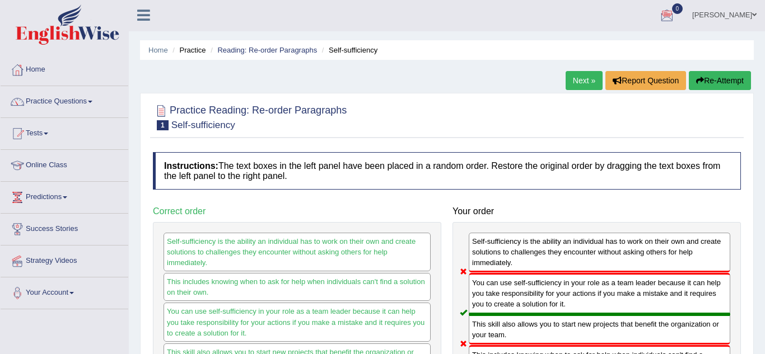
click at [583, 75] on link "Next »" at bounding box center [583, 80] width 37 height 19
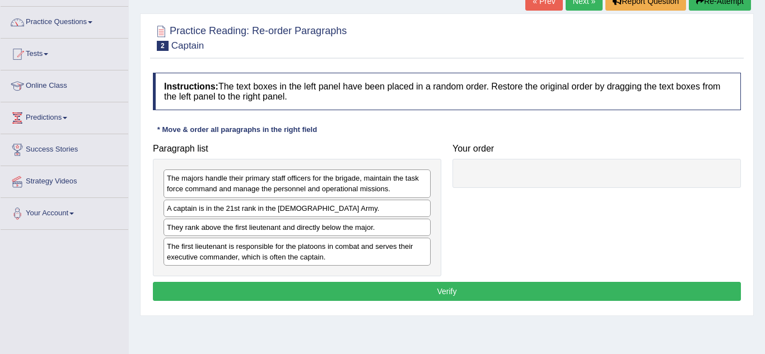
scroll to position [81, 0]
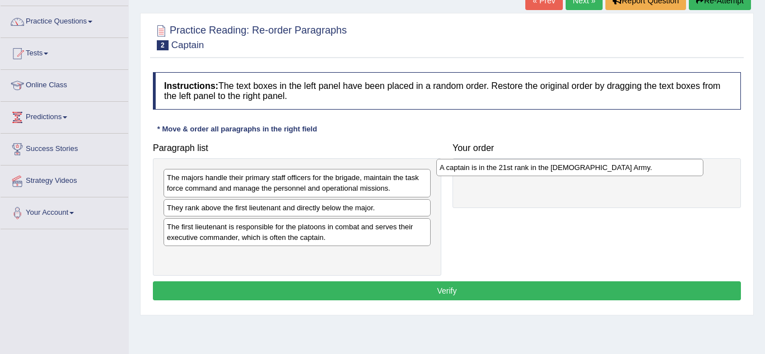
drag, startPoint x: 195, startPoint y: 214, endPoint x: 467, endPoint y: 174, distance: 275.6
click at [467, 174] on div "A captain is in the 21st rank in the US Army." at bounding box center [569, 167] width 267 height 17
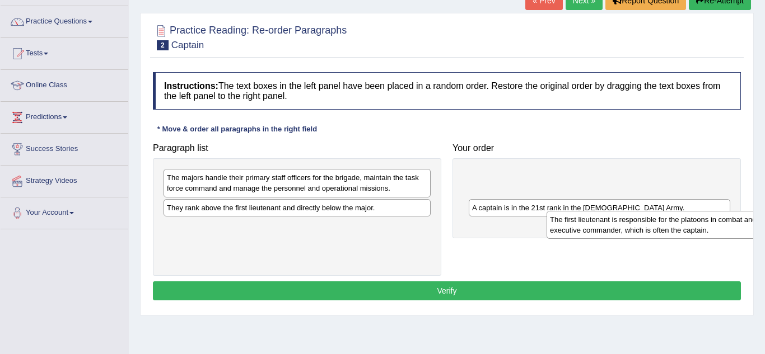
drag, startPoint x: 202, startPoint y: 234, endPoint x: 575, endPoint y: 229, distance: 373.4
click at [575, 229] on div "The first lieutenant is responsible for the platoons in combat and serves their…" at bounding box center [679, 225] width 267 height 28
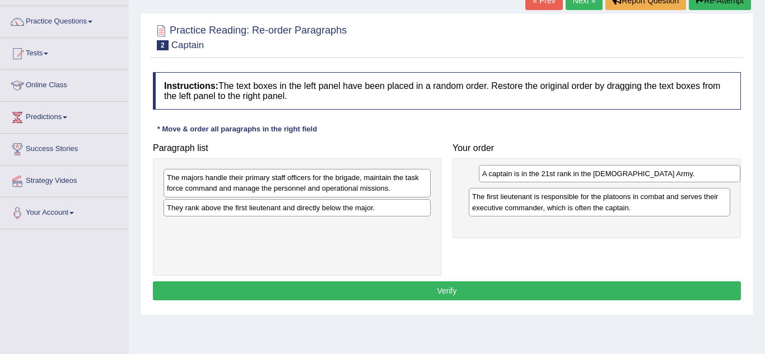
drag, startPoint x: 554, startPoint y: 213, endPoint x: 564, endPoint y: 180, distance: 34.9
click at [564, 180] on div "A captain is in the 21st rank in the US Army." at bounding box center [609, 173] width 261 height 17
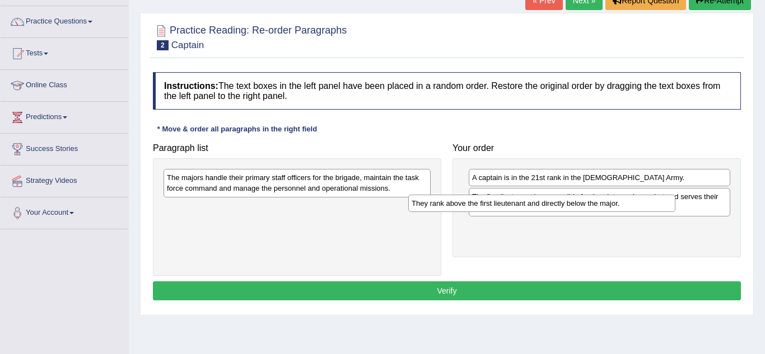
drag, startPoint x: 249, startPoint y: 208, endPoint x: 494, endPoint y: 203, distance: 244.7
click at [494, 203] on div "They rank above the first lieutenant and directly below the major." at bounding box center [541, 203] width 267 height 17
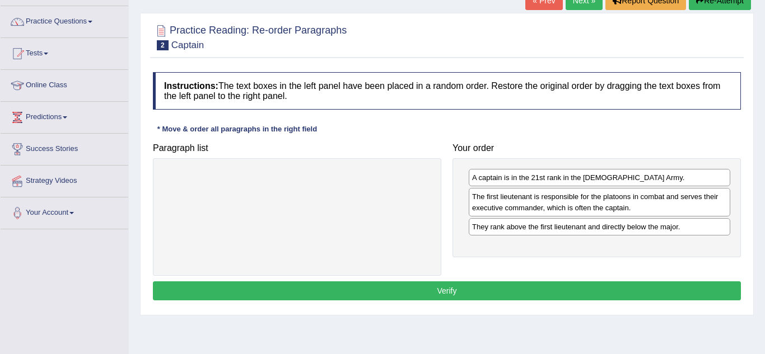
drag, startPoint x: 263, startPoint y: 184, endPoint x: 456, endPoint y: 350, distance: 254.8
click at [456, 350] on div "Home Practice Reading: Re-order Paragraphs Captain « Prev Next » Report Questio…" at bounding box center [447, 199] width 636 height 560
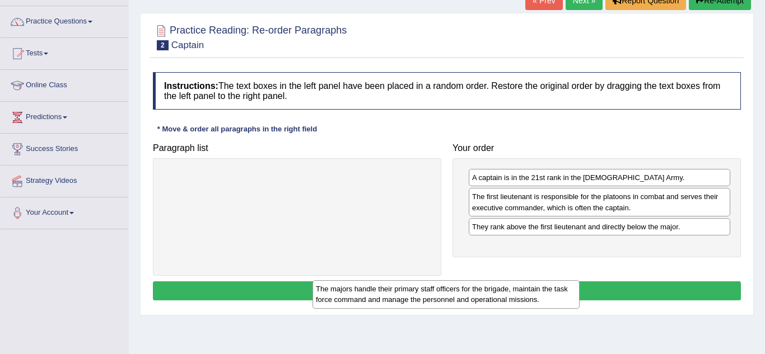
drag, startPoint x: 236, startPoint y: 194, endPoint x: 387, endPoint y: 305, distance: 187.0
click at [387, 305] on div "The majors handle their primary staff officers for the brigade, maintain the ta…" at bounding box center [445, 294] width 267 height 28
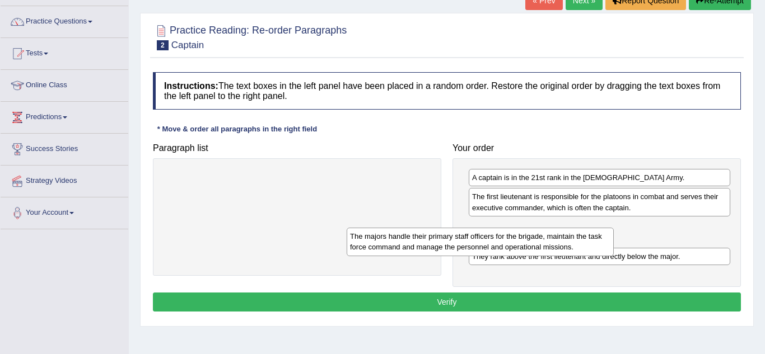
drag, startPoint x: 290, startPoint y: 180, endPoint x: 480, endPoint y: 255, distance: 204.3
click at [480, 255] on div "The majors handle their primary staff officers for the brigade, maintain the ta…" at bounding box center [480, 242] width 267 height 28
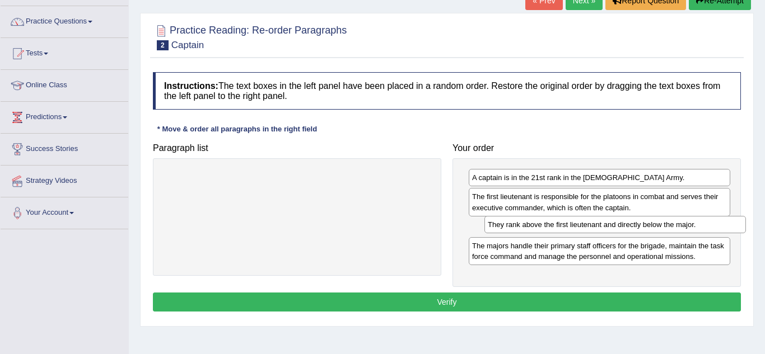
drag, startPoint x: 483, startPoint y: 263, endPoint x: 499, endPoint y: 232, distance: 34.5
click at [499, 232] on div "They rank above the first lieutenant and directly below the major." at bounding box center [614, 224] width 261 height 17
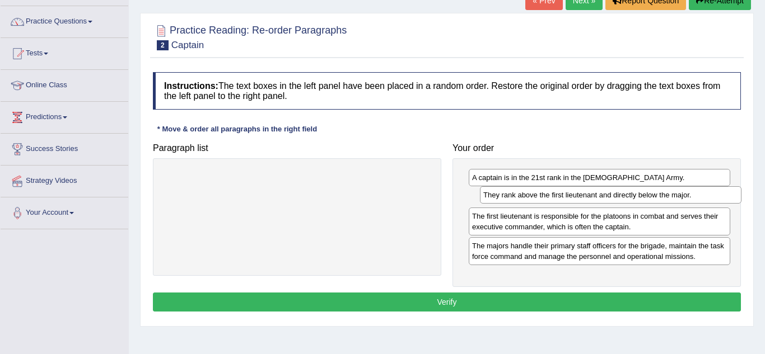
drag, startPoint x: 495, startPoint y: 233, endPoint x: 506, endPoint y: 202, distance: 33.1
click at [506, 202] on div "They rank above the first lieutenant and directly below the major." at bounding box center [610, 194] width 261 height 17
click at [444, 296] on button "Verify" at bounding box center [447, 302] width 588 height 19
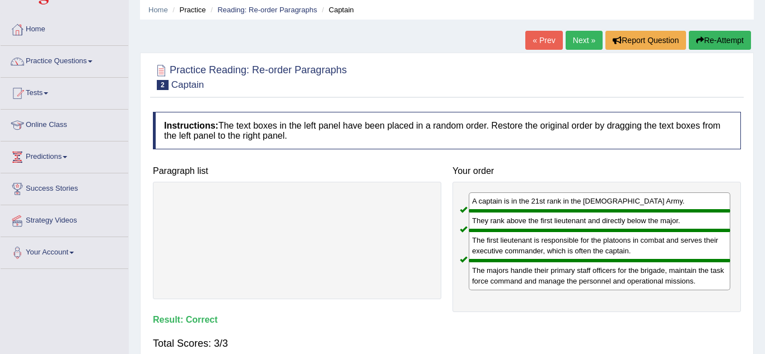
scroll to position [0, 0]
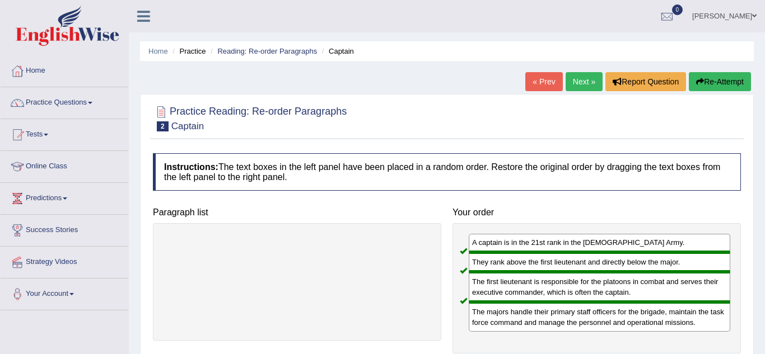
click at [577, 78] on link "Next »" at bounding box center [583, 81] width 37 height 19
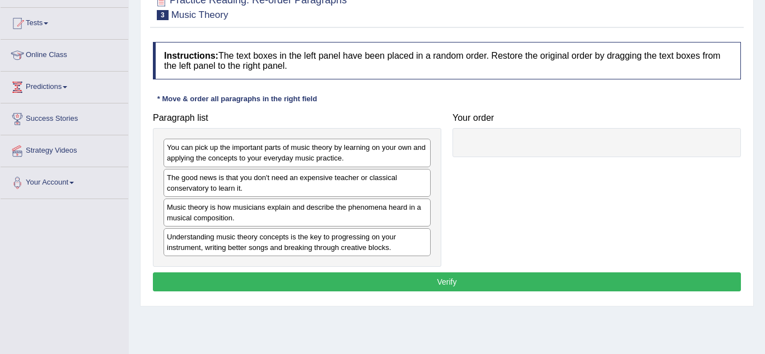
scroll to position [113, 0]
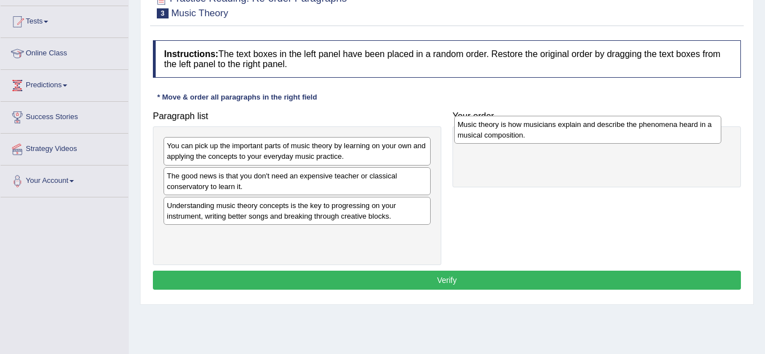
drag, startPoint x: 301, startPoint y: 207, endPoint x: 591, endPoint y: 125, distance: 301.7
click at [591, 125] on div "Music theory is how musicians explain and describe the phenomena heard in a mus…" at bounding box center [587, 130] width 267 height 28
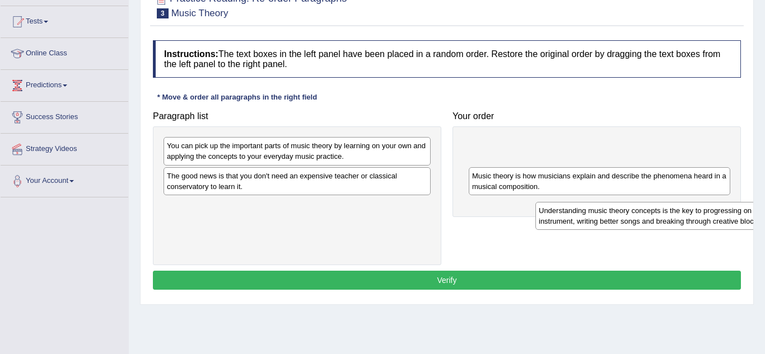
drag, startPoint x: 261, startPoint y: 206, endPoint x: 632, endPoint y: 209, distance: 371.2
click at [632, 209] on div "Understanding music theory concepts is the key to progressing on your instrumen…" at bounding box center [668, 216] width 267 height 28
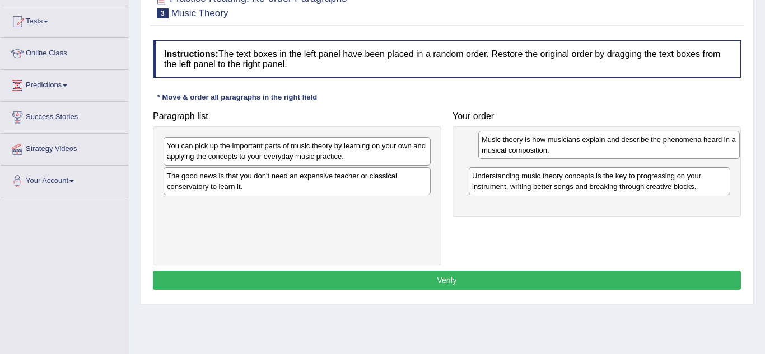
drag, startPoint x: 618, startPoint y: 183, endPoint x: 630, endPoint y: 139, distance: 45.9
click at [630, 139] on div "Music theory is how musicians explain and describe the phenomena heard in a mus…" at bounding box center [608, 145] width 261 height 28
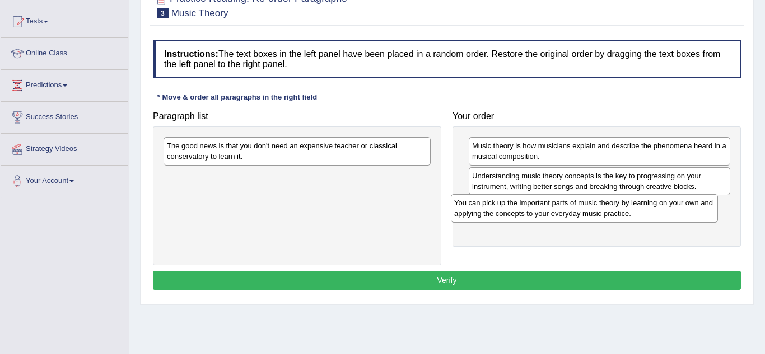
drag, startPoint x: 217, startPoint y: 146, endPoint x: 504, endPoint y: 202, distance: 292.1
click at [504, 202] on div "You can pick up the important parts of music theory by learning on your own and…" at bounding box center [584, 208] width 267 height 28
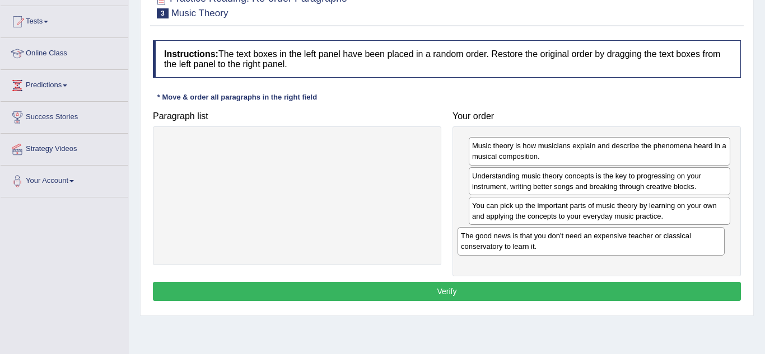
drag, startPoint x: 354, startPoint y: 158, endPoint x: 648, endPoint y: 248, distance: 307.4
click at [648, 248] on div "The good news is that you don't need an expensive teacher or classical conserva…" at bounding box center [590, 241] width 267 height 28
click at [510, 298] on button "Verify" at bounding box center [447, 291] width 588 height 19
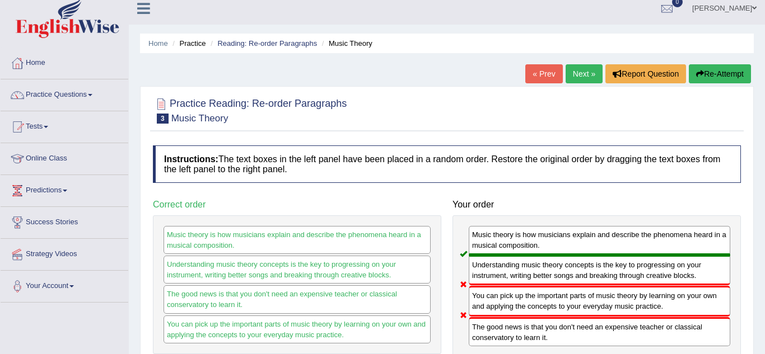
scroll to position [0, 0]
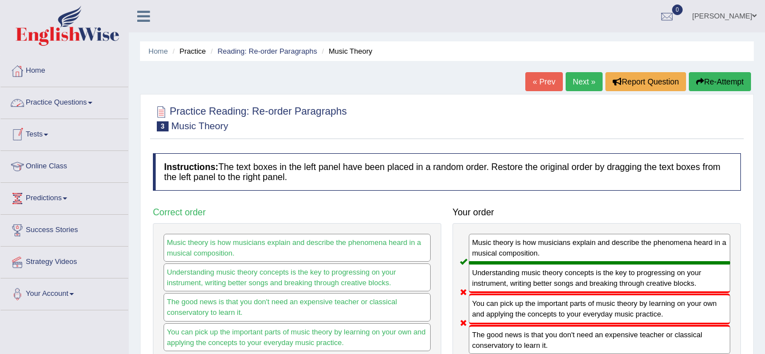
click at [74, 104] on link "Practice Questions" at bounding box center [65, 101] width 128 height 28
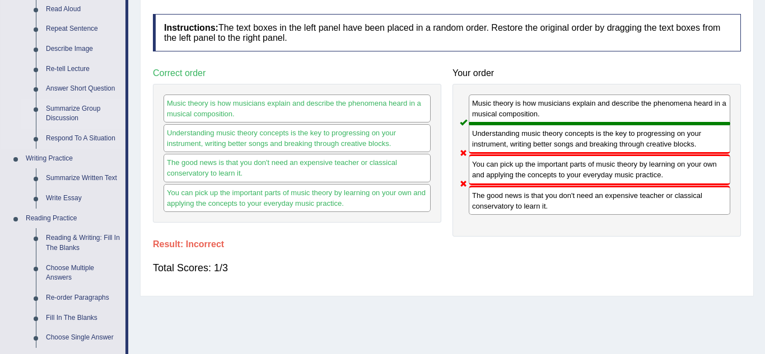
scroll to position [143, 0]
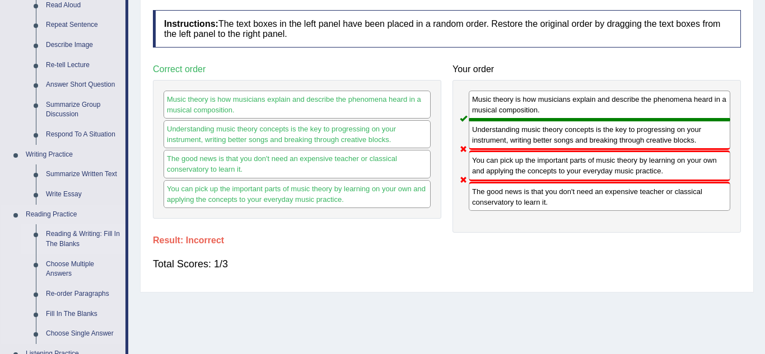
click at [78, 240] on link "Reading & Writing: Fill In The Blanks" at bounding box center [83, 239] width 85 height 30
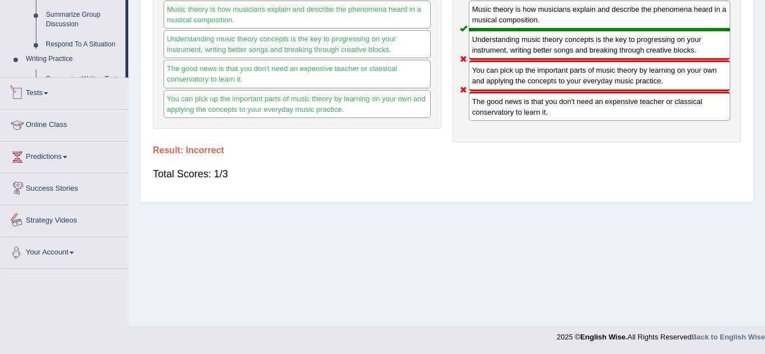
scroll to position [534, 0]
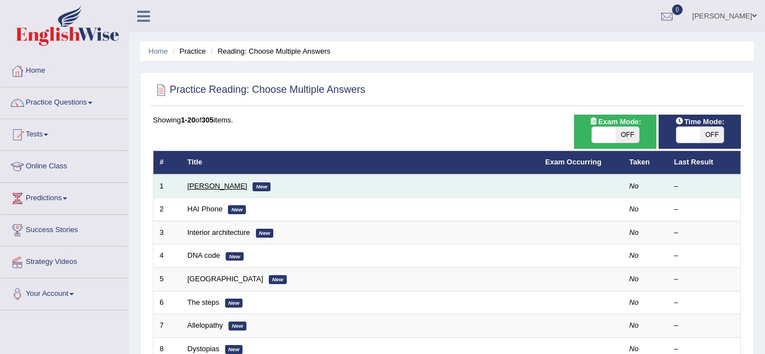
click at [213, 185] on link "Damian Scarf" at bounding box center [218, 186] width 60 height 8
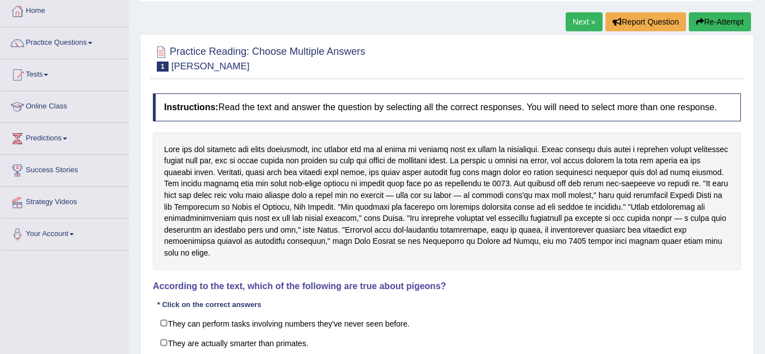
scroll to position [62, 0]
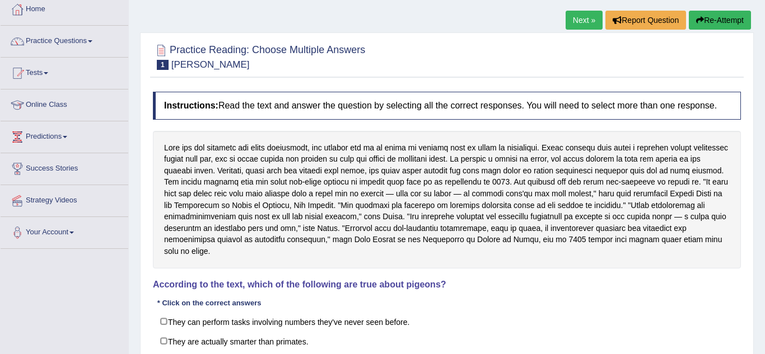
click at [577, 21] on link "Next »" at bounding box center [583, 20] width 37 height 19
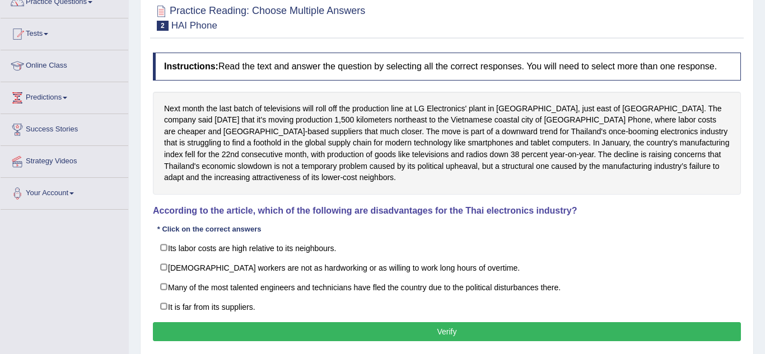
scroll to position [104, 0]
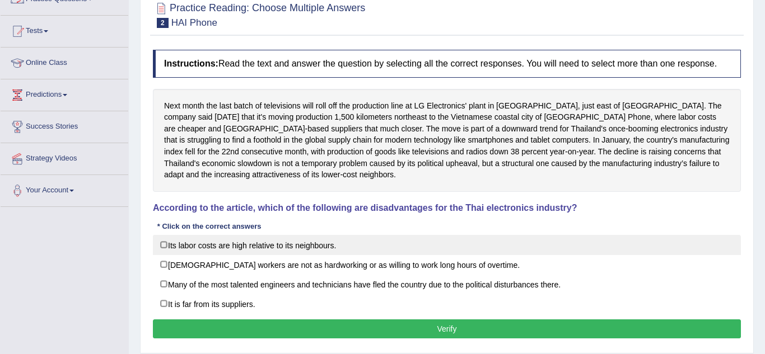
click at [164, 244] on label "Its labor costs are high relative to its neighbours." at bounding box center [447, 245] width 588 height 20
checkbox input "true"
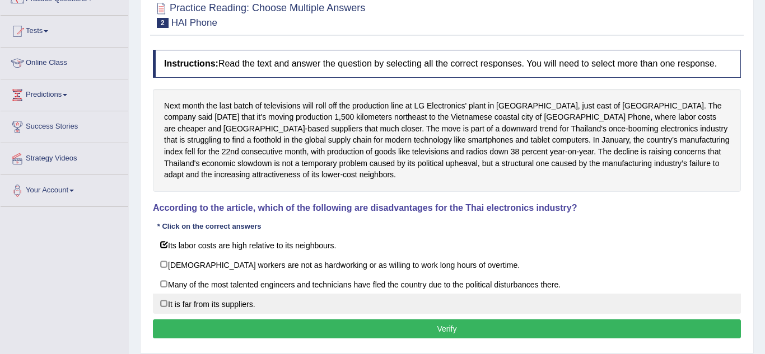
click at [165, 303] on label "It is far from its suppliers." at bounding box center [447, 304] width 588 height 20
checkbox input "true"
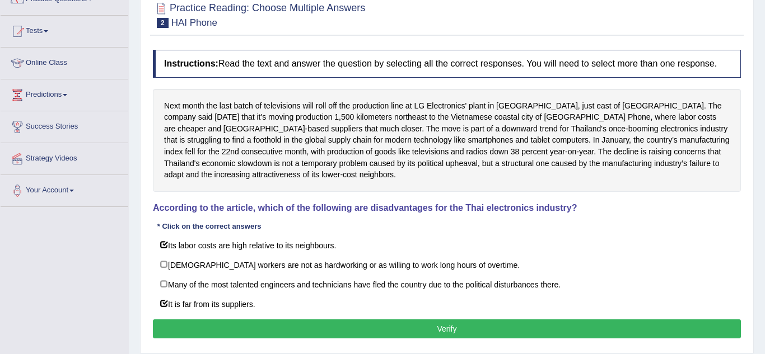
click at [186, 325] on button "Verify" at bounding box center [447, 329] width 588 height 19
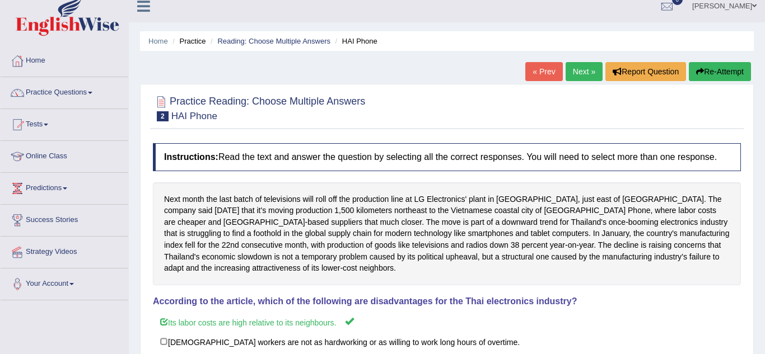
scroll to position [8, 0]
